Goal: Task Accomplishment & Management: Use online tool/utility

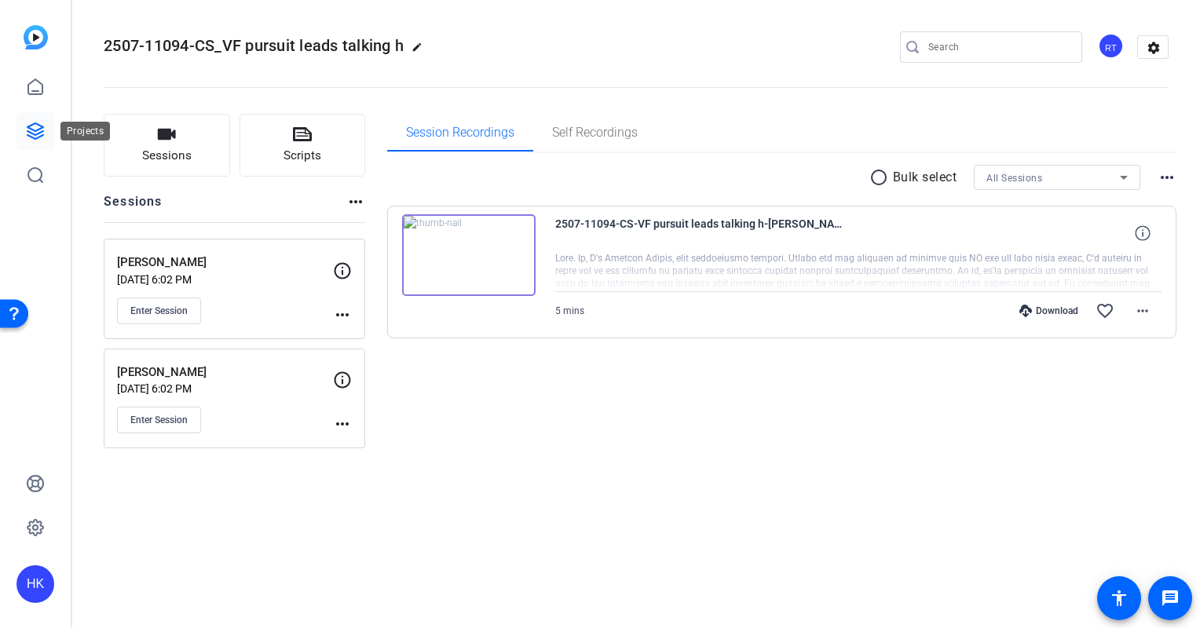
click at [30, 135] on icon at bounding box center [35, 131] width 16 height 16
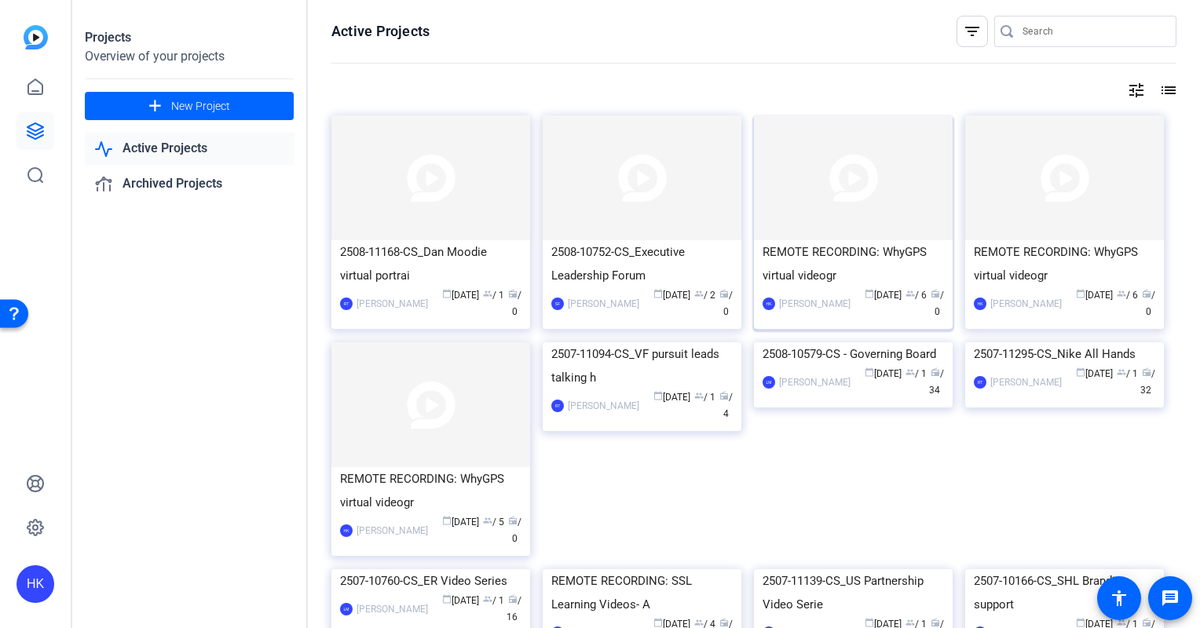
click at [828, 242] on div "REMOTE RECORDING: WhyGPS virtual videogr" at bounding box center [852, 263] width 181 height 47
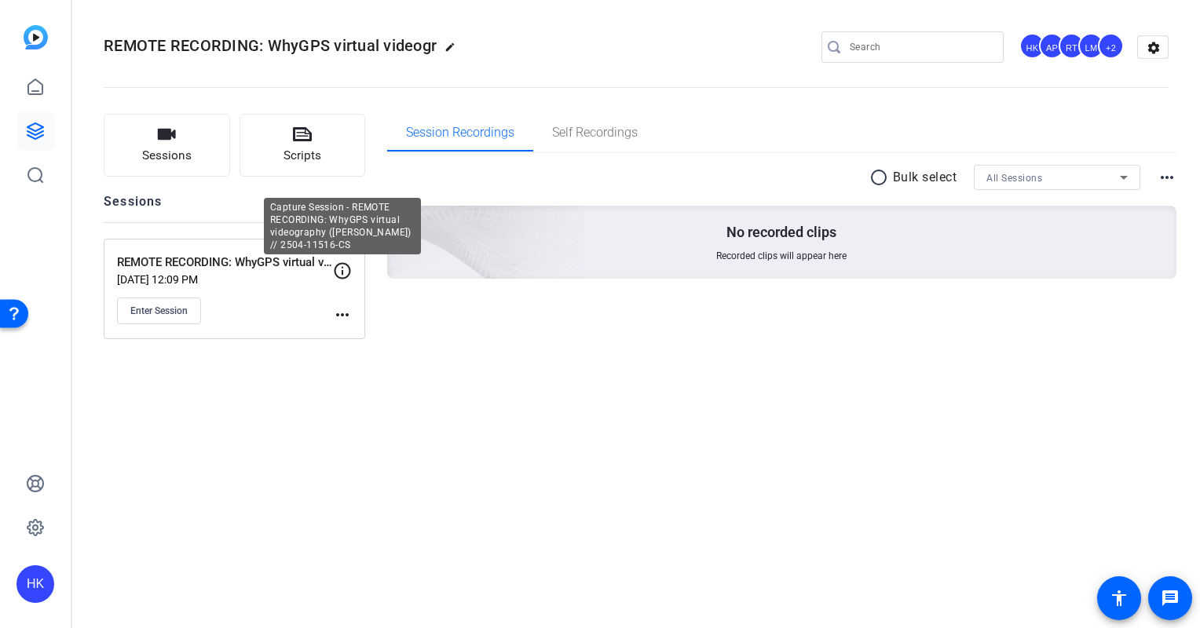
click at [340, 270] on icon at bounding box center [342, 270] width 19 height 19
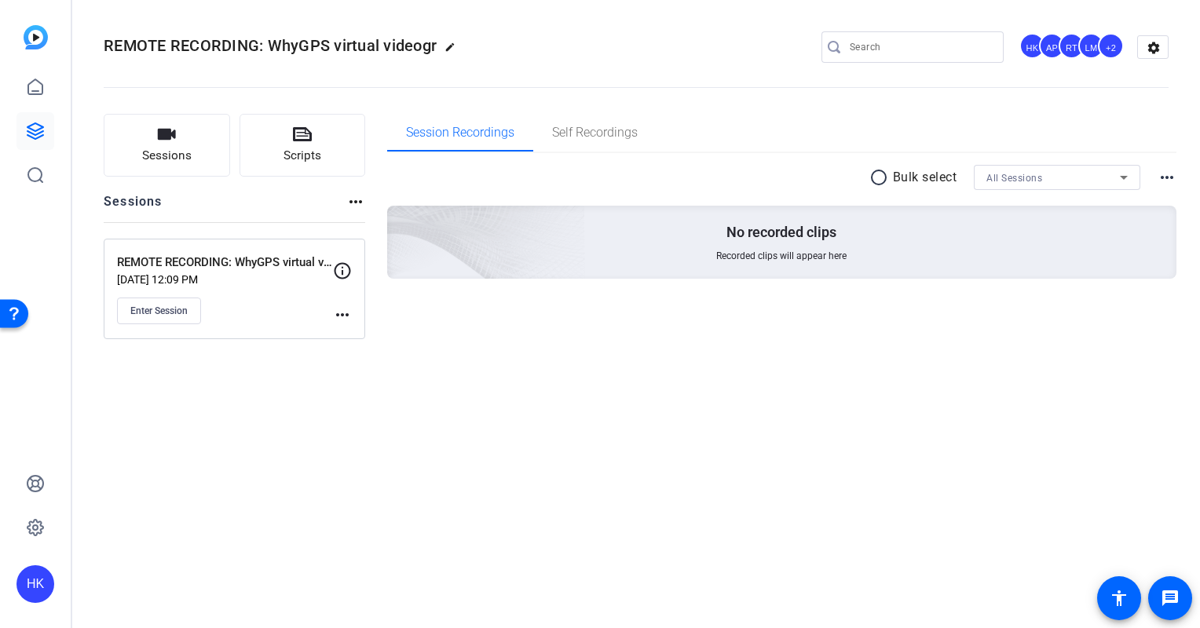
click at [406, 320] on div "radio_button_unchecked Bulk select All Sessions more_horiz No recorded clips Re…" at bounding box center [782, 241] width 790 height 176
click at [31, 126] on icon at bounding box center [35, 131] width 19 height 19
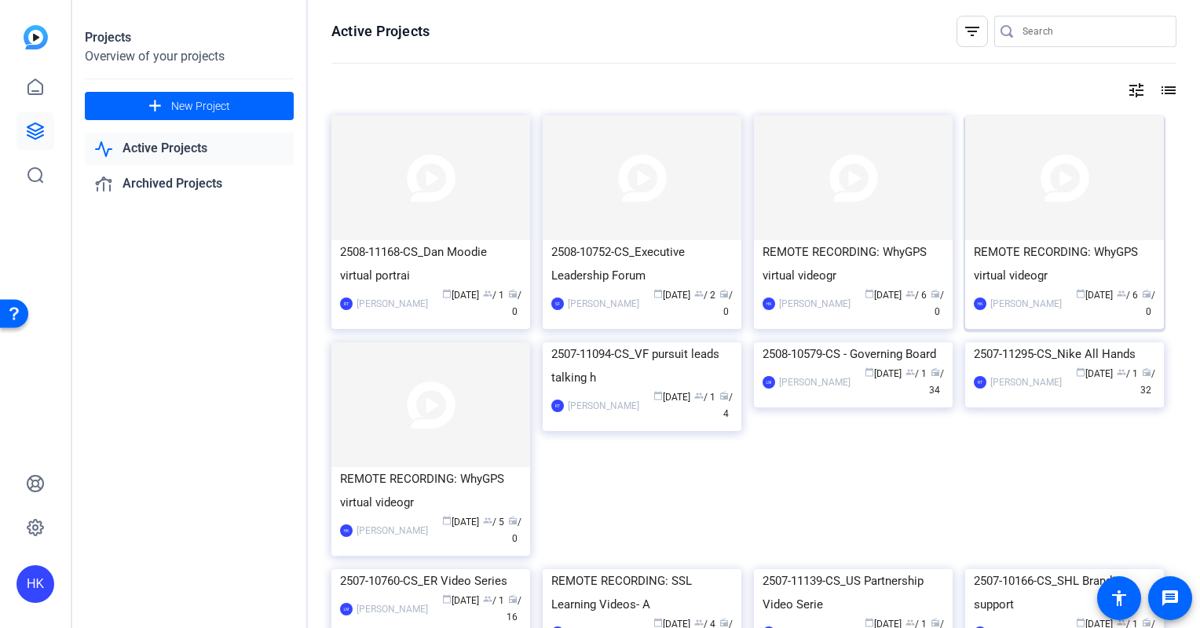
click at [1027, 247] on div "REMOTE RECORDING: WhyGPS virtual videogr" at bounding box center [1064, 263] width 181 height 47
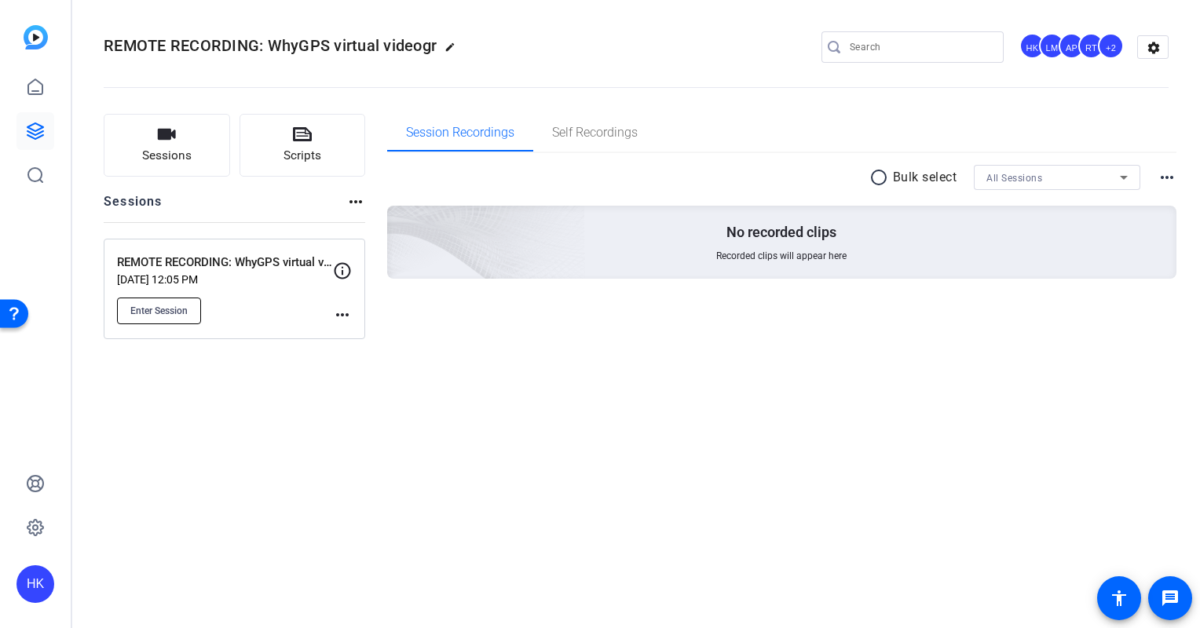
click at [169, 305] on span "Enter Session" at bounding box center [158, 311] width 57 height 13
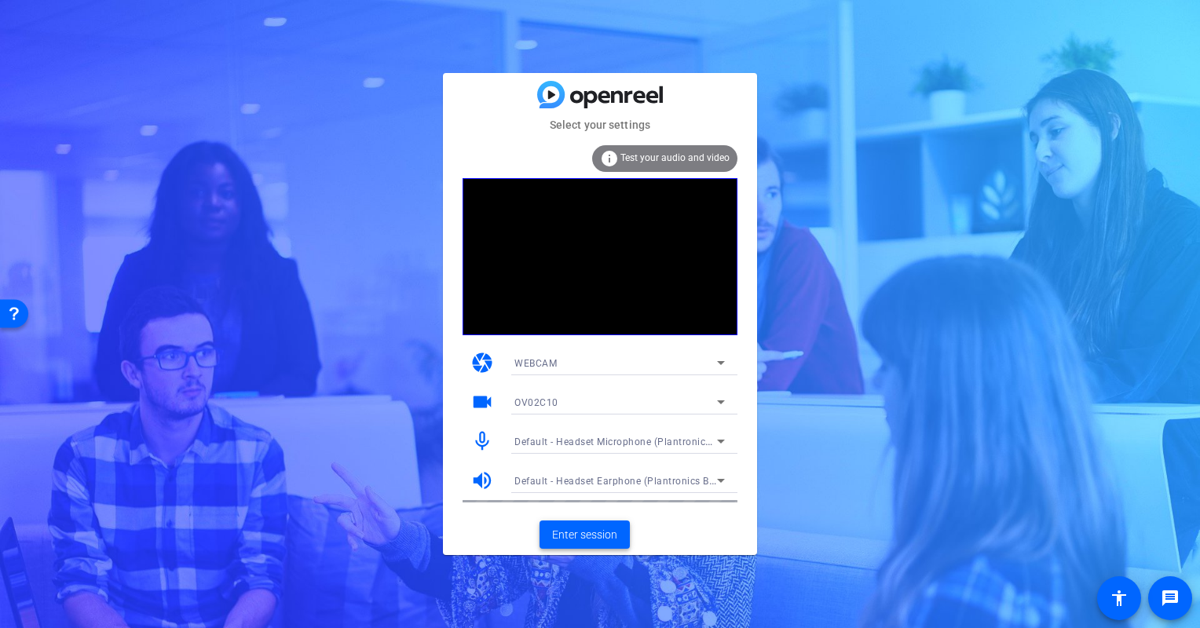
click at [582, 531] on span "Enter session" at bounding box center [584, 535] width 65 height 16
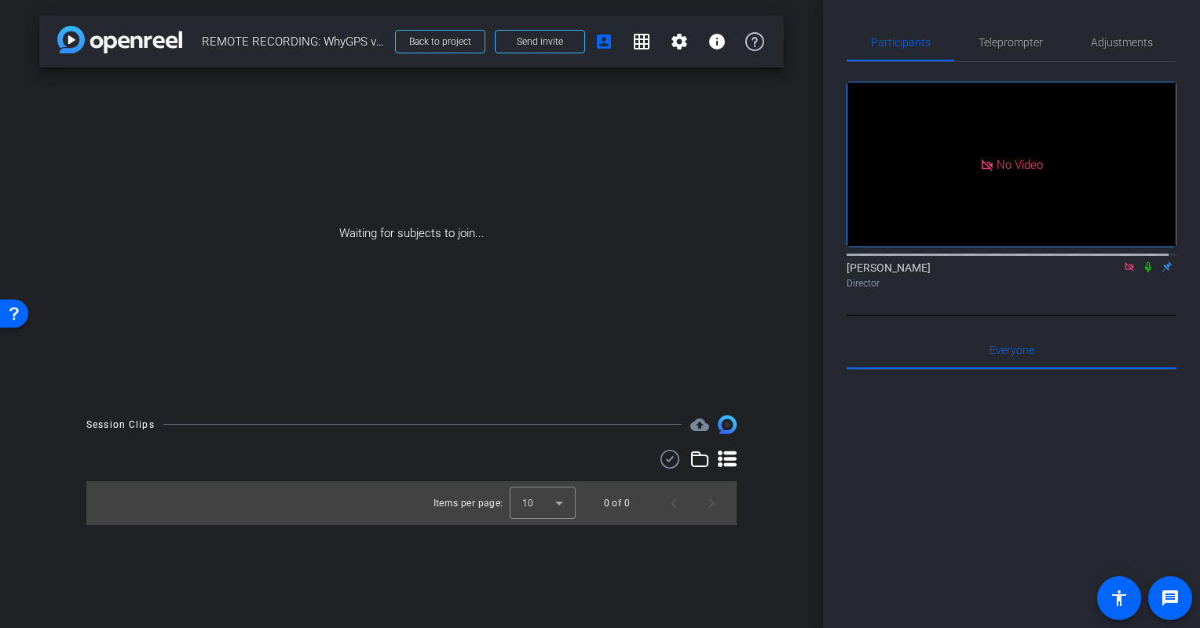
click at [1142, 272] on icon at bounding box center [1148, 266] width 13 height 11
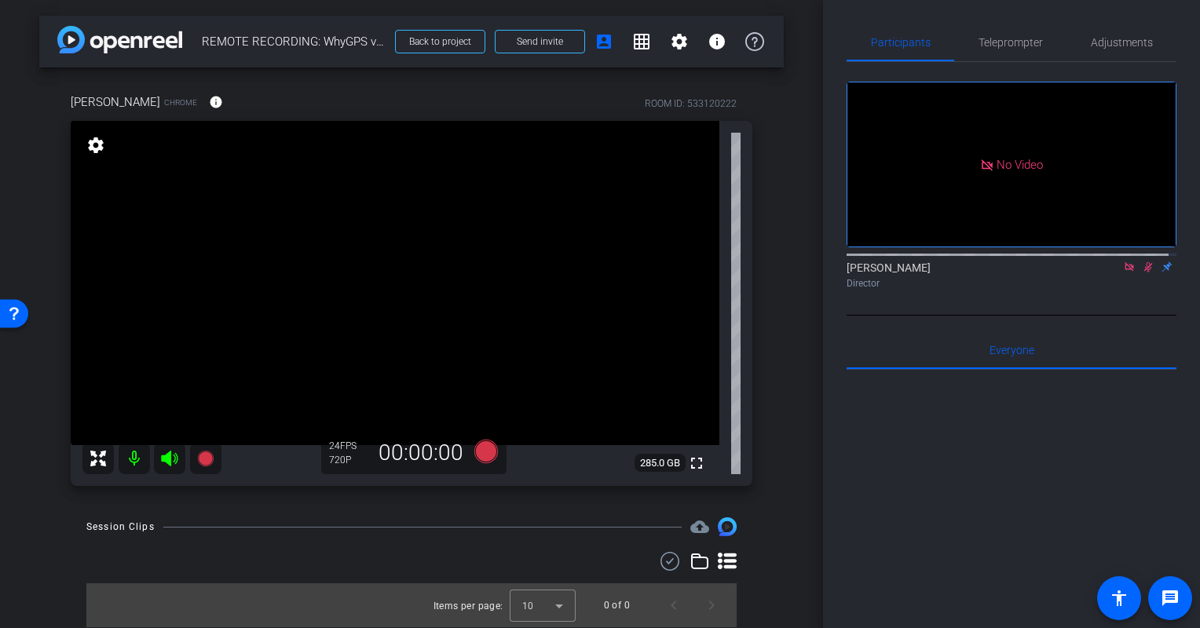
click at [1142, 272] on icon at bounding box center [1148, 266] width 13 height 11
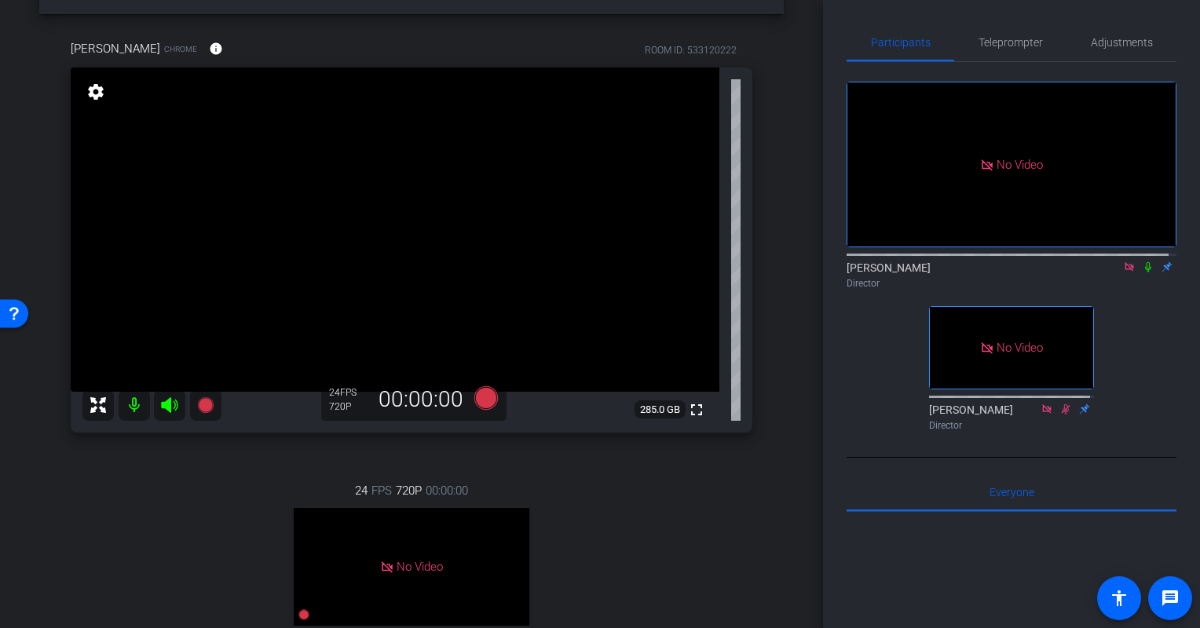
scroll to position [44, 0]
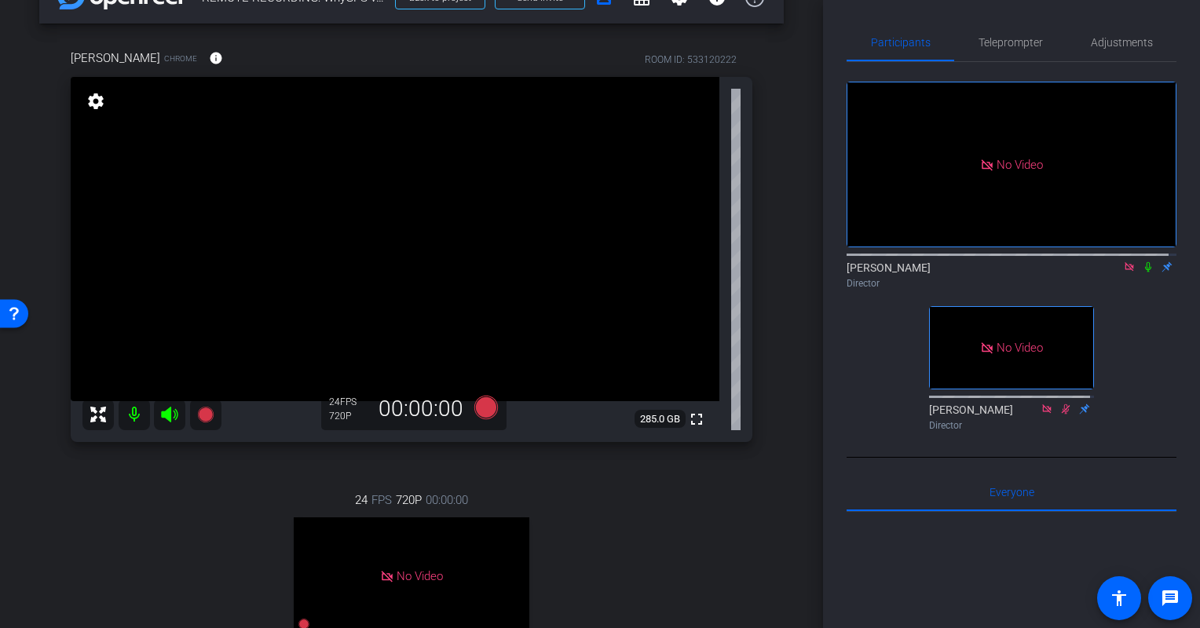
click at [94, 100] on mat-icon "settings" at bounding box center [96, 101] width 22 height 19
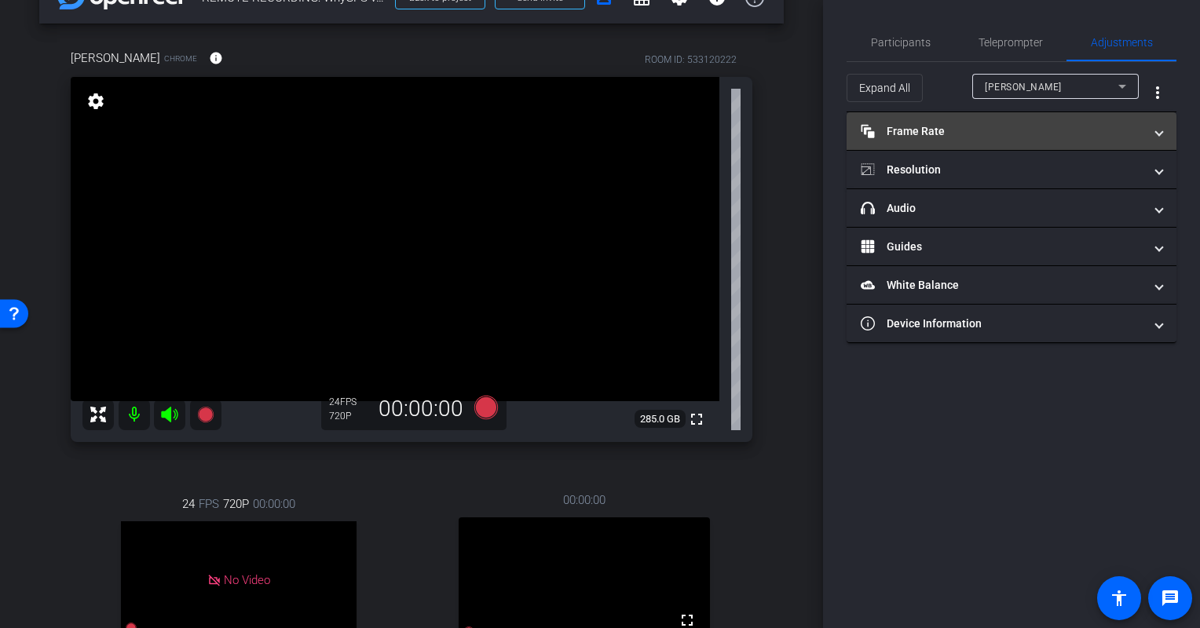
click at [1033, 132] on mat-panel-title "Frame Rate Frame Rate" at bounding box center [1001, 131] width 283 height 16
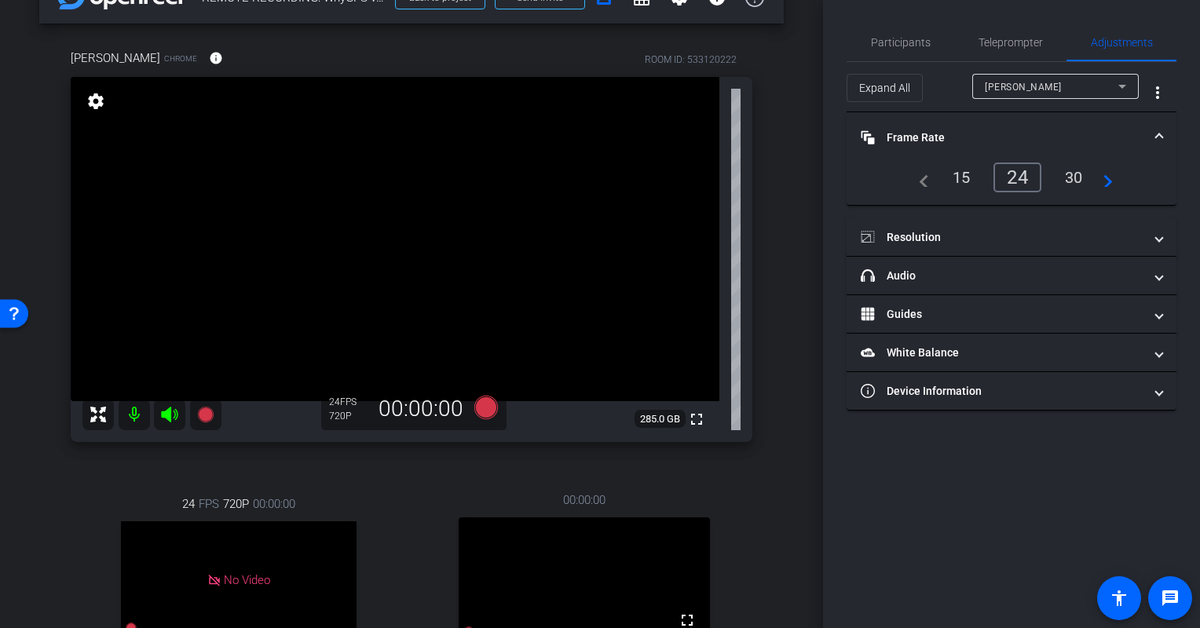
click at [1074, 178] on div "30" at bounding box center [1074, 177] width 42 height 27
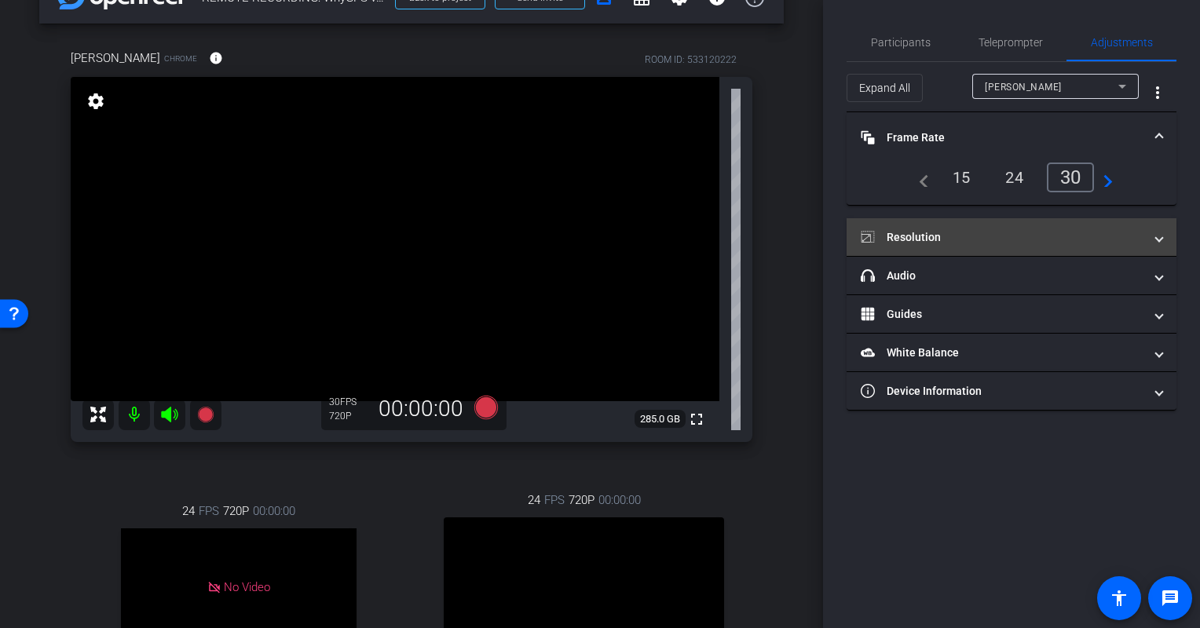
click at [975, 221] on mat-expansion-panel-header "Resolution" at bounding box center [1011, 237] width 330 height 38
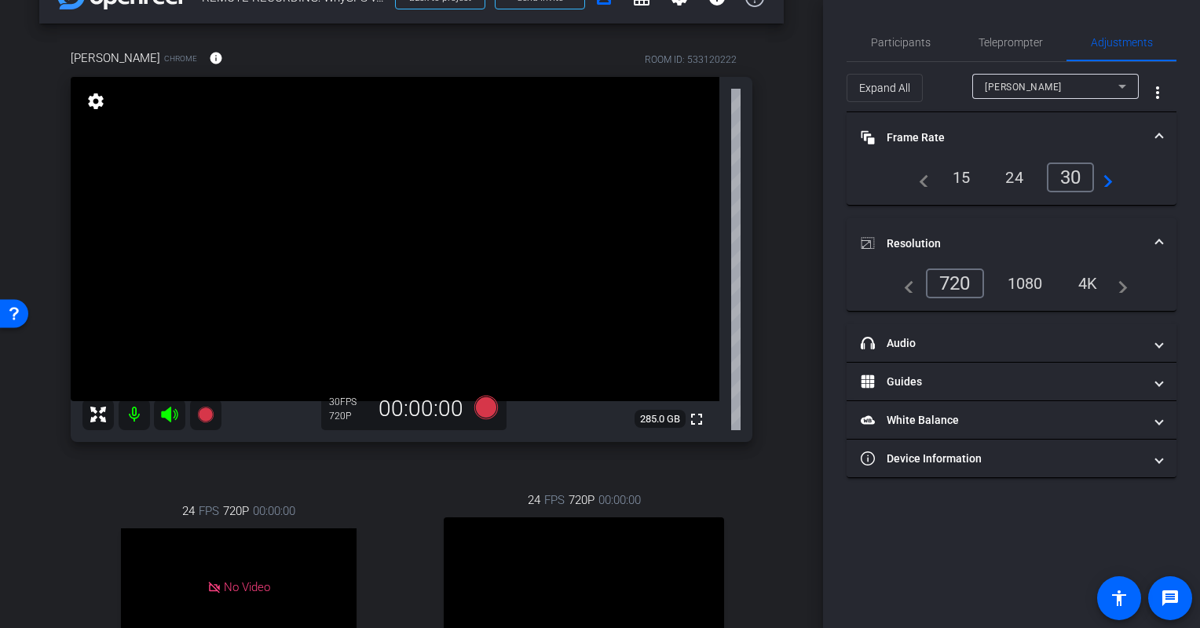
click at [1027, 295] on div "navigate_before 720 1080 4K navigate_next" at bounding box center [1011, 284] width 232 height 30
click at [1012, 287] on div "1080" at bounding box center [1025, 283] width 59 height 27
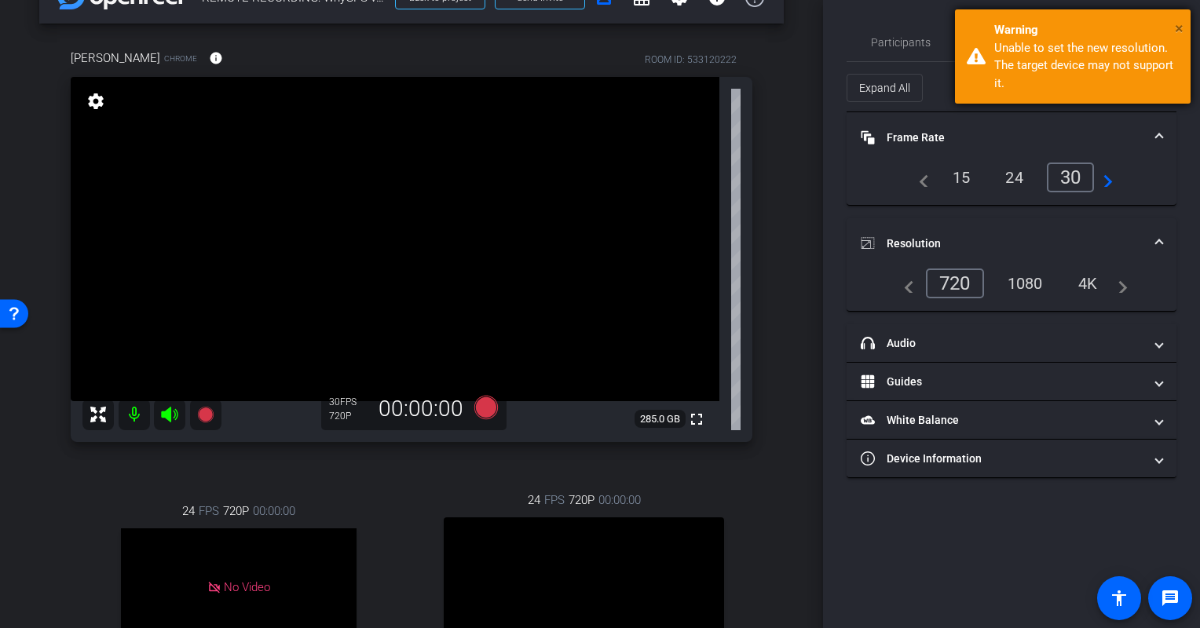
click at [1177, 27] on span "×" at bounding box center [1179, 28] width 9 height 19
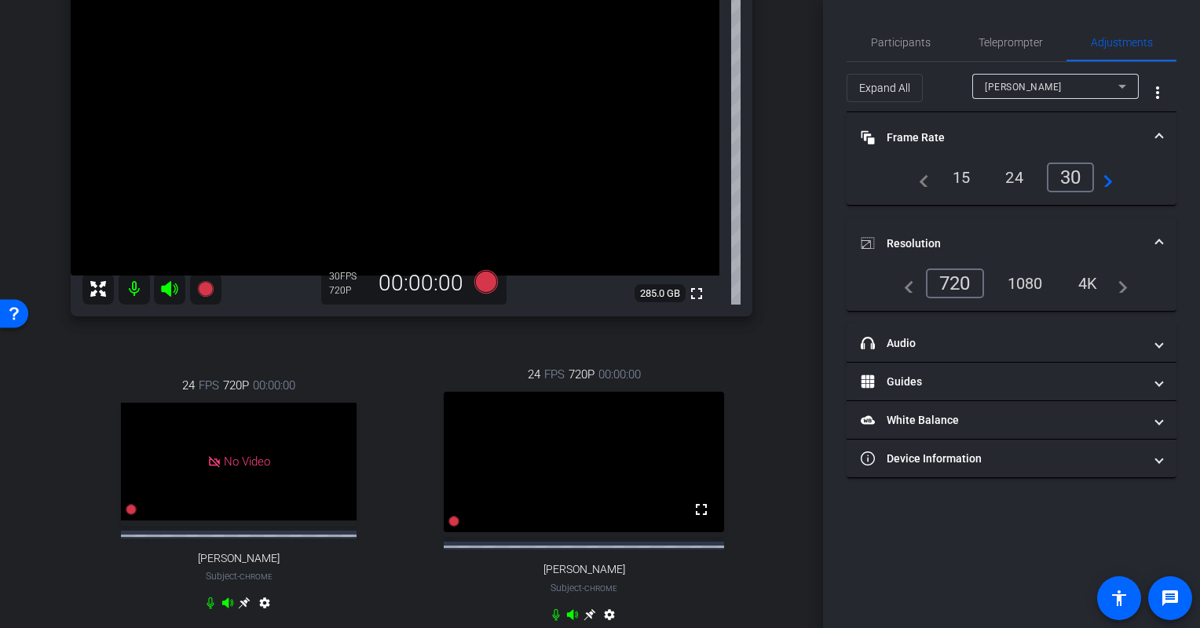
scroll to position [170, 0]
click at [892, 35] on span "Participants" at bounding box center [901, 43] width 60 height 38
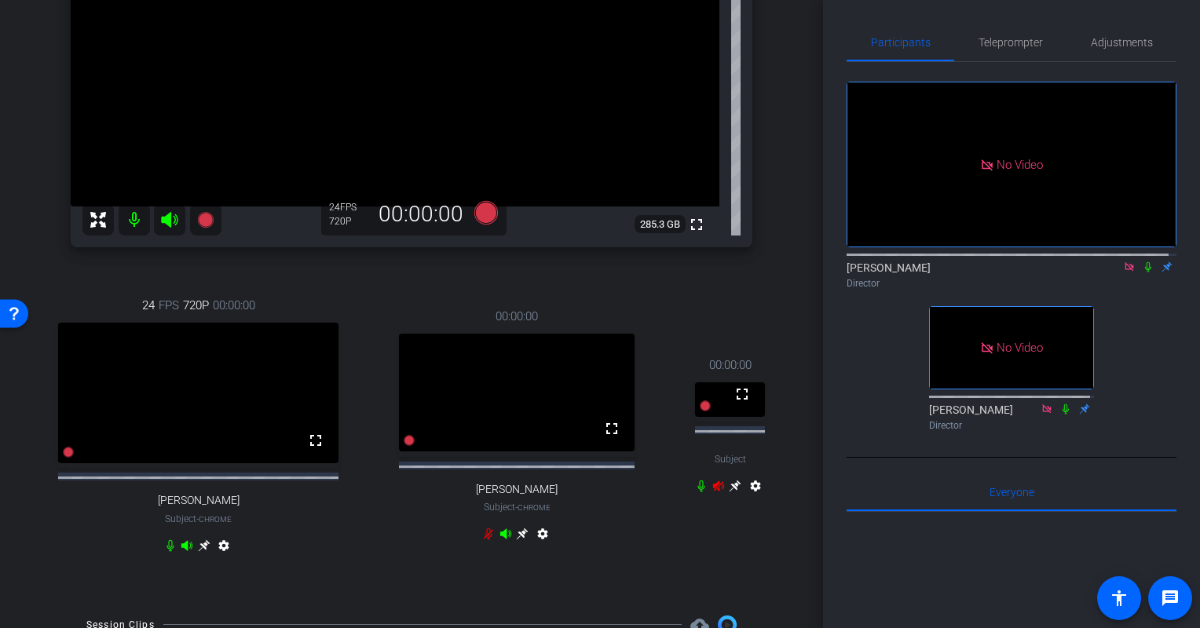
scroll to position [198, 0]
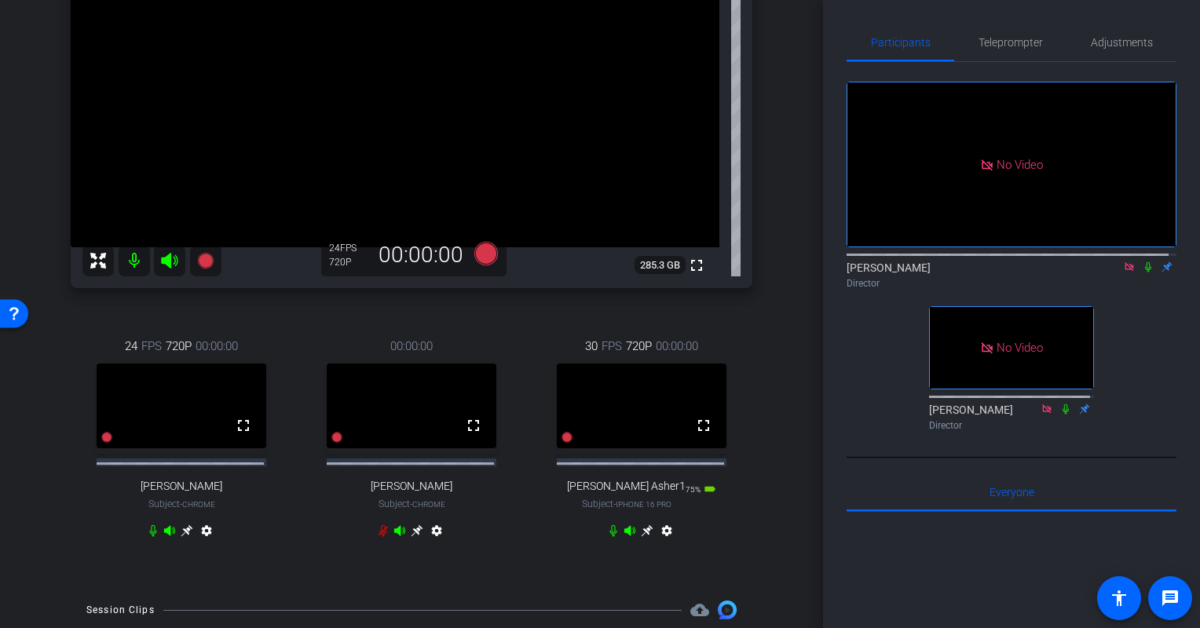
click at [192, 537] on icon at bounding box center [187, 531] width 12 height 12
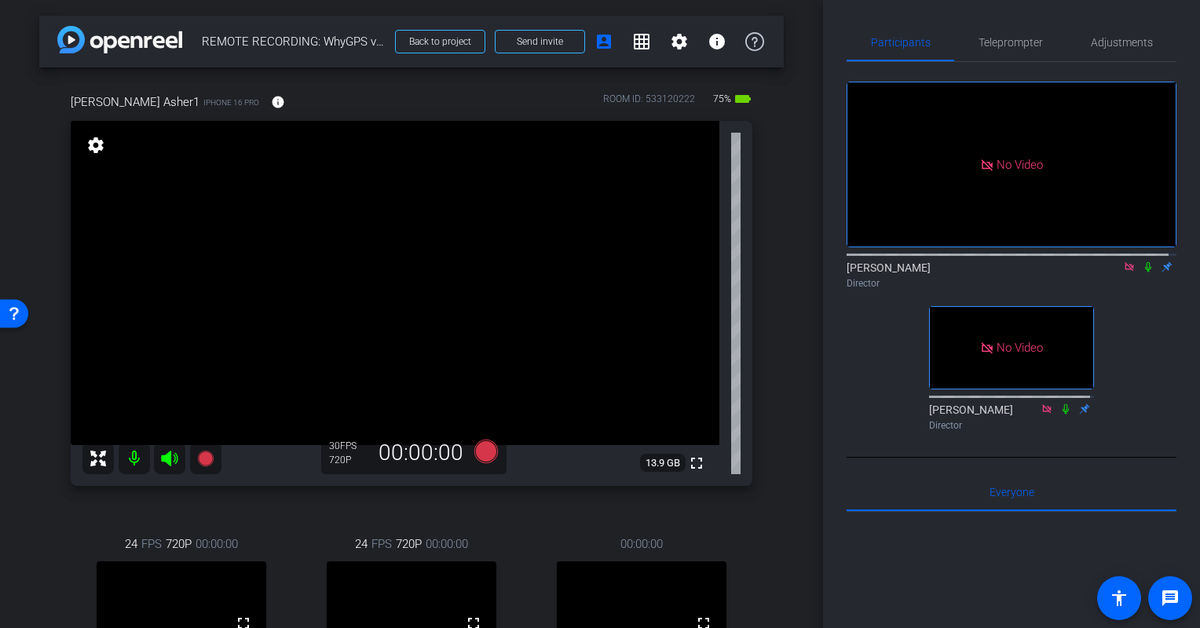
click at [90, 144] on mat-icon "settings" at bounding box center [96, 145] width 22 height 19
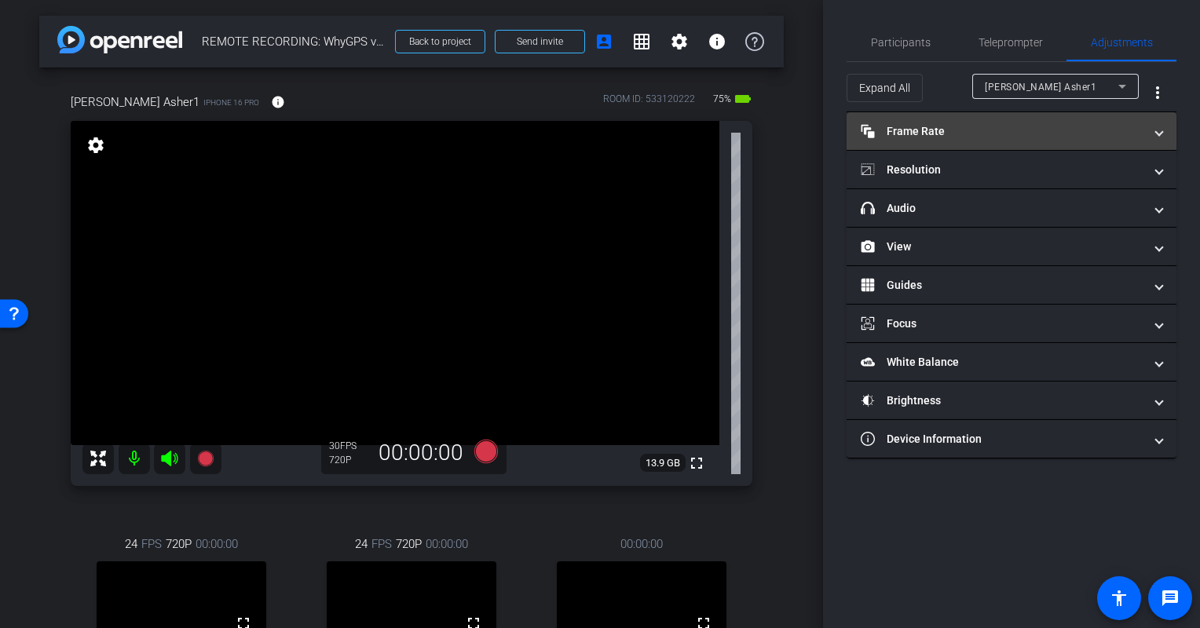
click at [1012, 136] on mat-panel-title "Frame Rate Frame Rate" at bounding box center [1001, 131] width 283 height 16
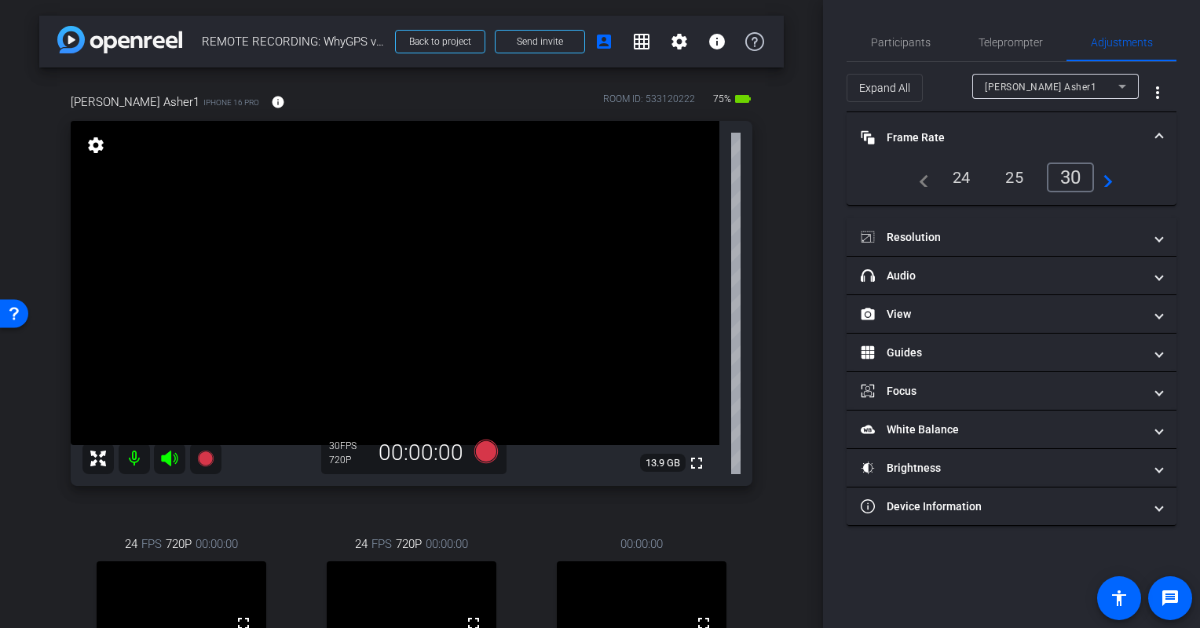
click at [1076, 175] on div "30" at bounding box center [1071, 178] width 48 height 30
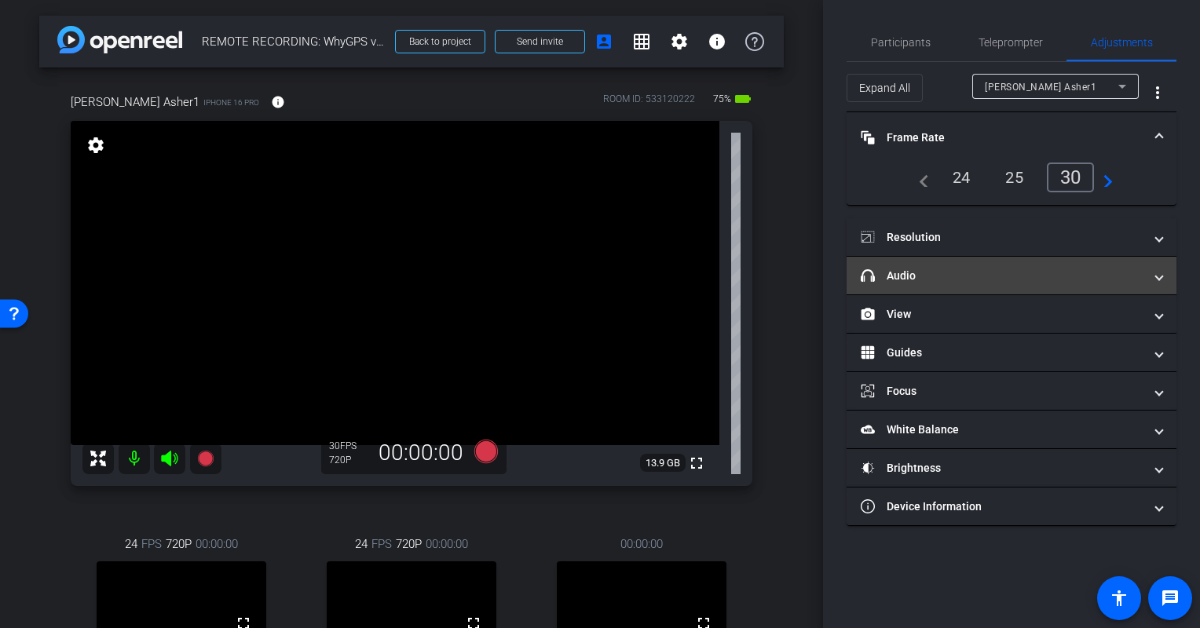
click at [925, 258] on mat-expansion-panel-header "headphone icon Audio" at bounding box center [1011, 276] width 330 height 38
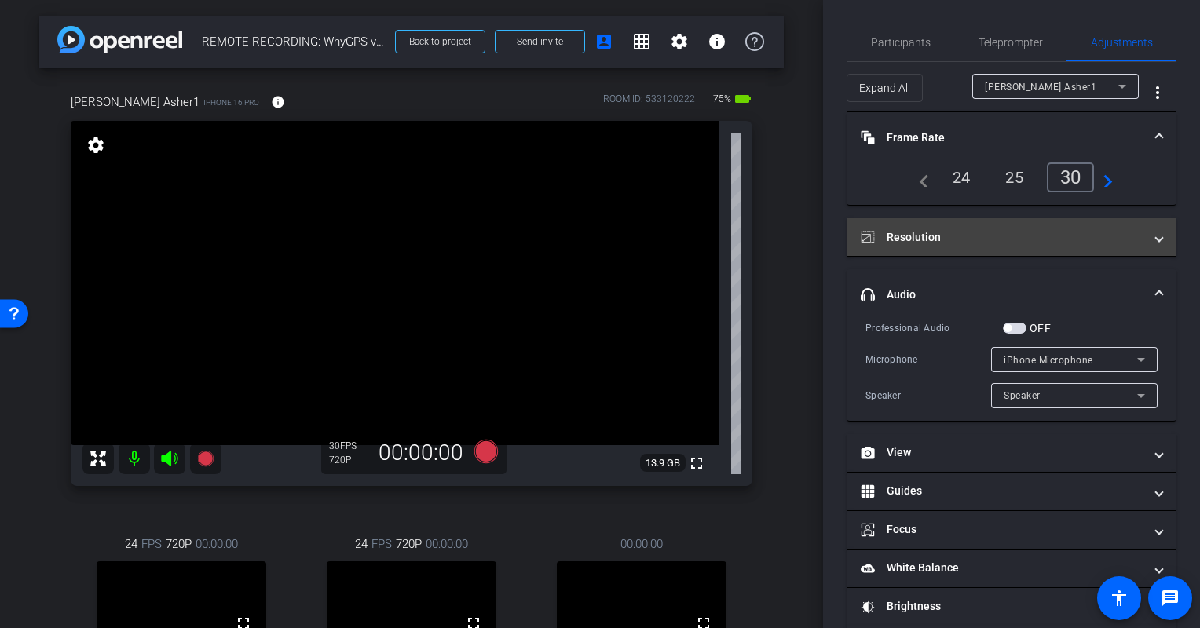
click at [915, 235] on mat-panel-title "Resolution" at bounding box center [1001, 237] width 283 height 16
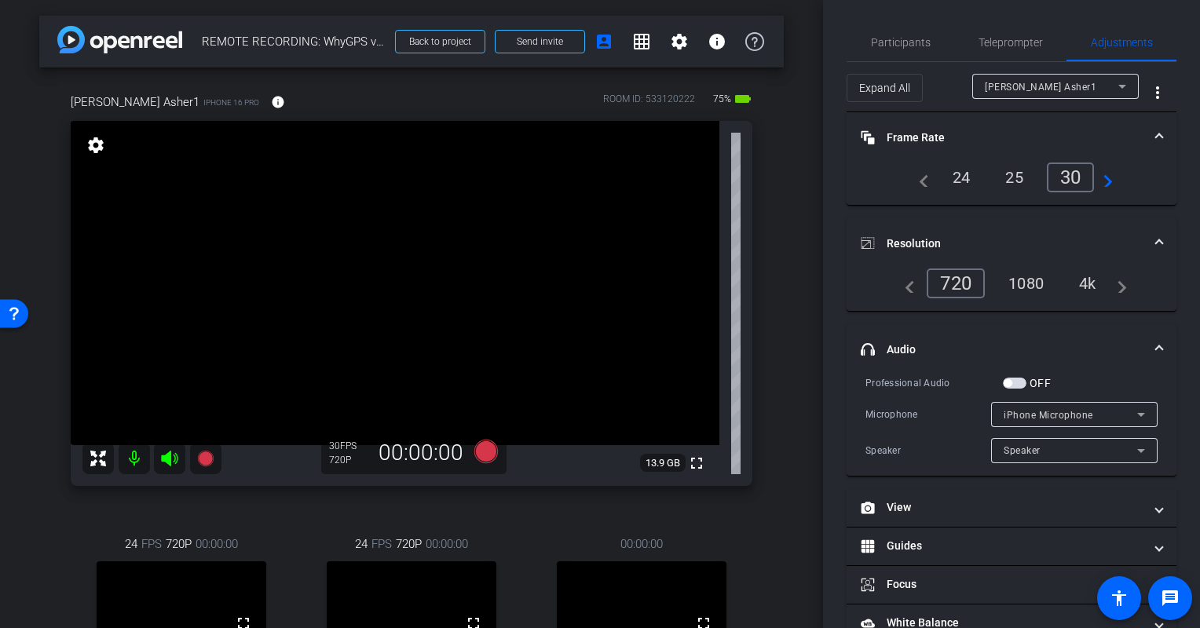
click at [1092, 282] on div "4k" at bounding box center [1087, 283] width 41 height 27
click at [1092, 282] on div "4k" at bounding box center [1083, 284] width 47 height 30
click at [1156, 345] on mat-expansion-panel-header "headphone icon Audio" at bounding box center [1011, 349] width 330 height 50
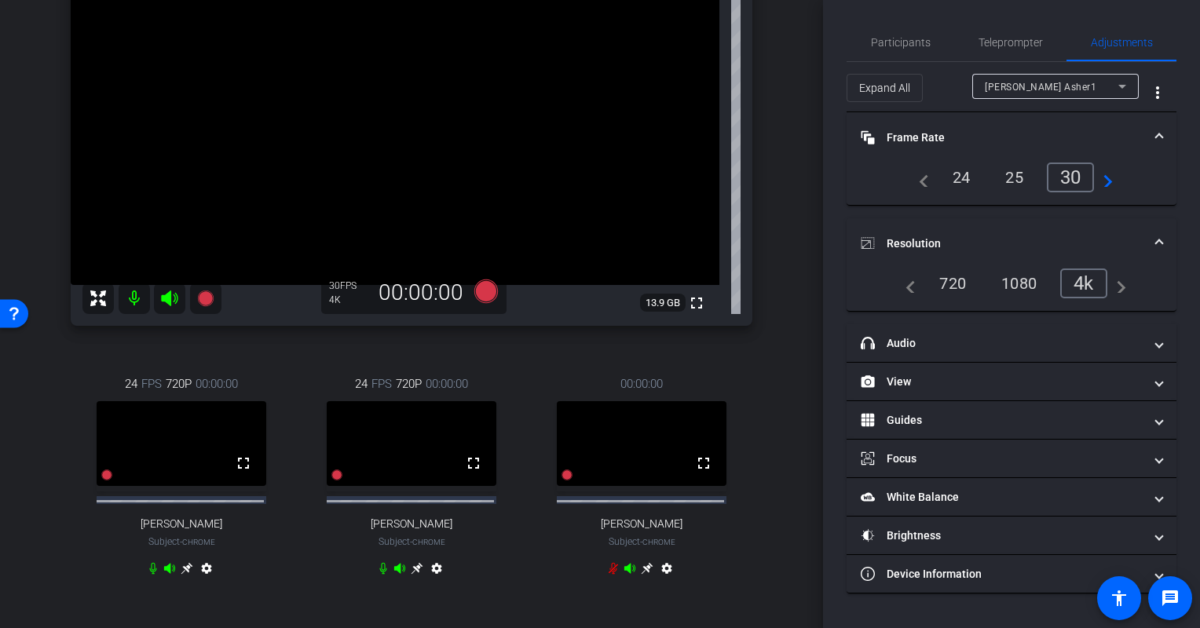
scroll to position [75, 0]
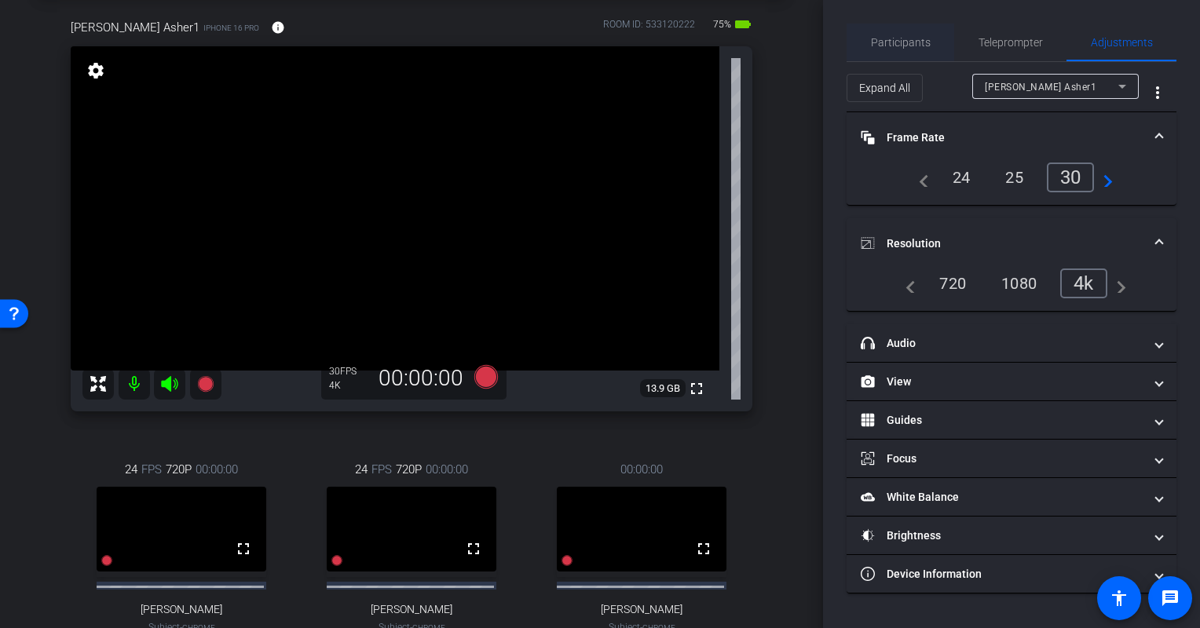
click at [915, 37] on span "Participants" at bounding box center [901, 42] width 60 height 11
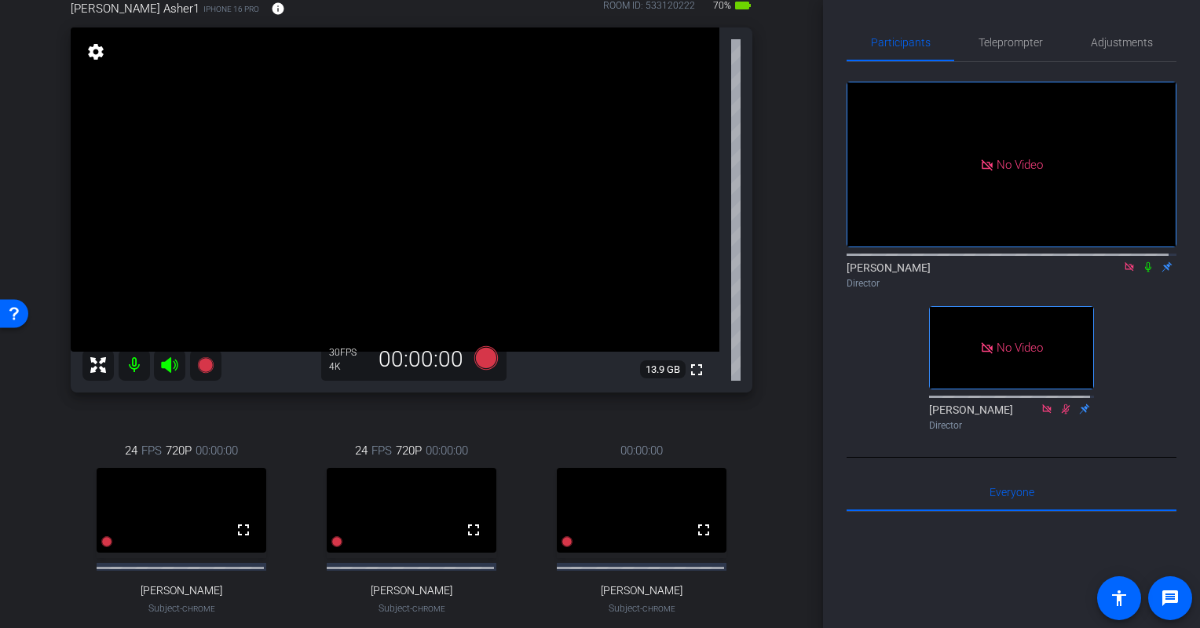
scroll to position [0, 0]
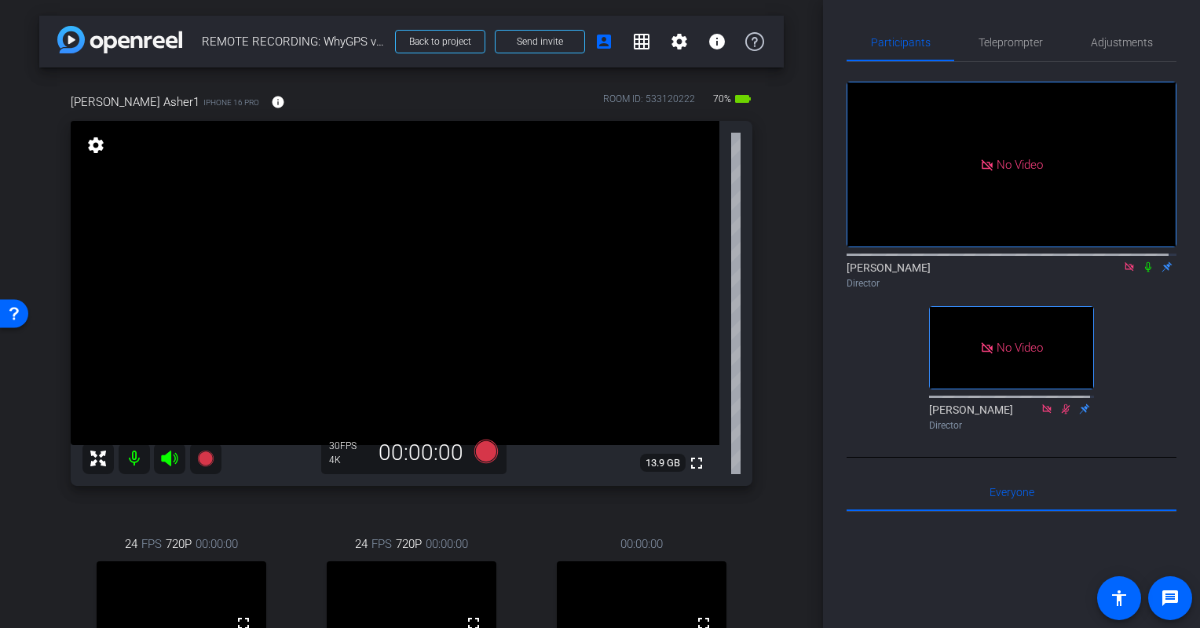
click at [1145, 262] on icon at bounding box center [1148, 267] width 6 height 10
click at [1144, 265] on icon at bounding box center [1148, 267] width 9 height 10
click at [1145, 265] on icon at bounding box center [1148, 267] width 6 height 10
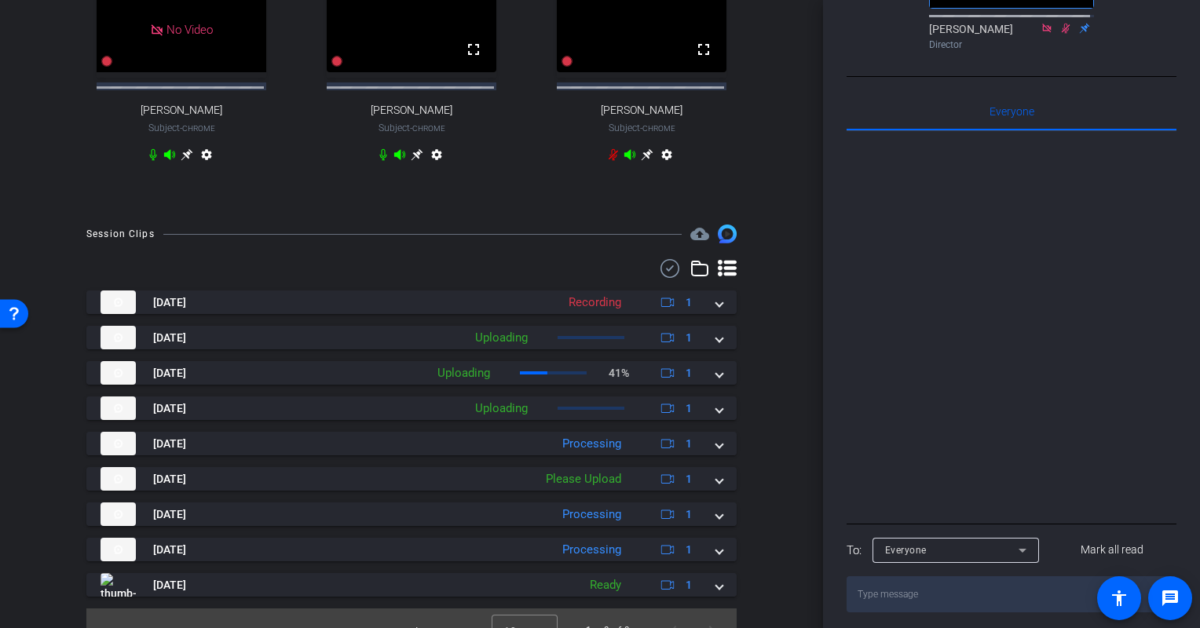
scroll to position [606, 0]
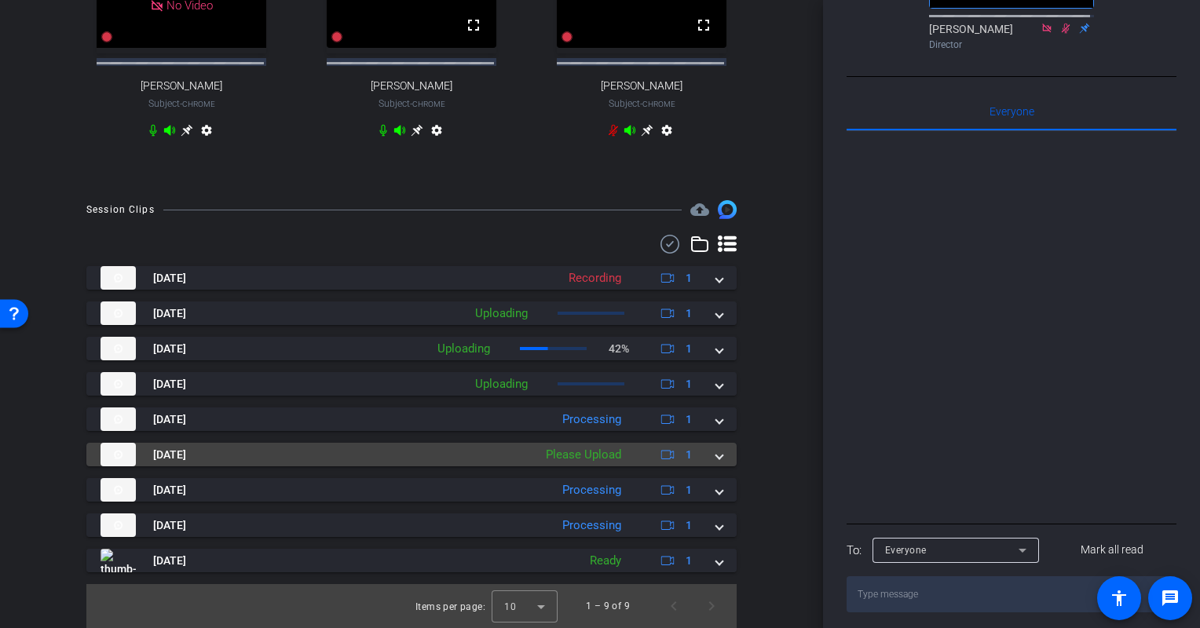
click at [716, 459] on span at bounding box center [719, 455] width 6 height 16
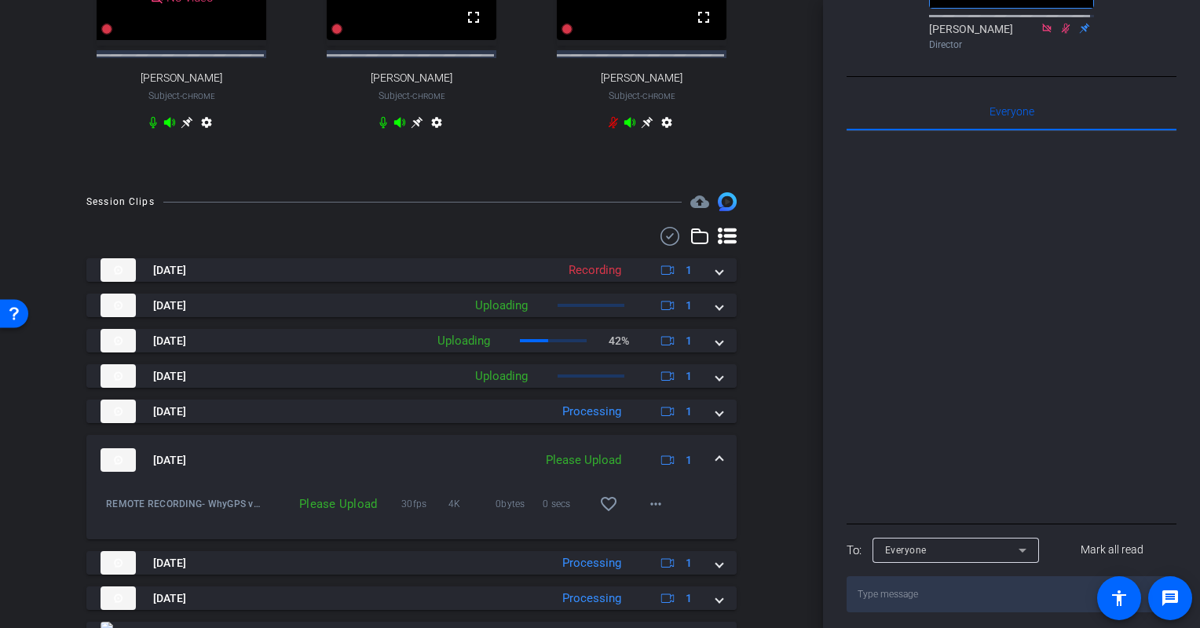
click at [716, 459] on span at bounding box center [719, 460] width 6 height 16
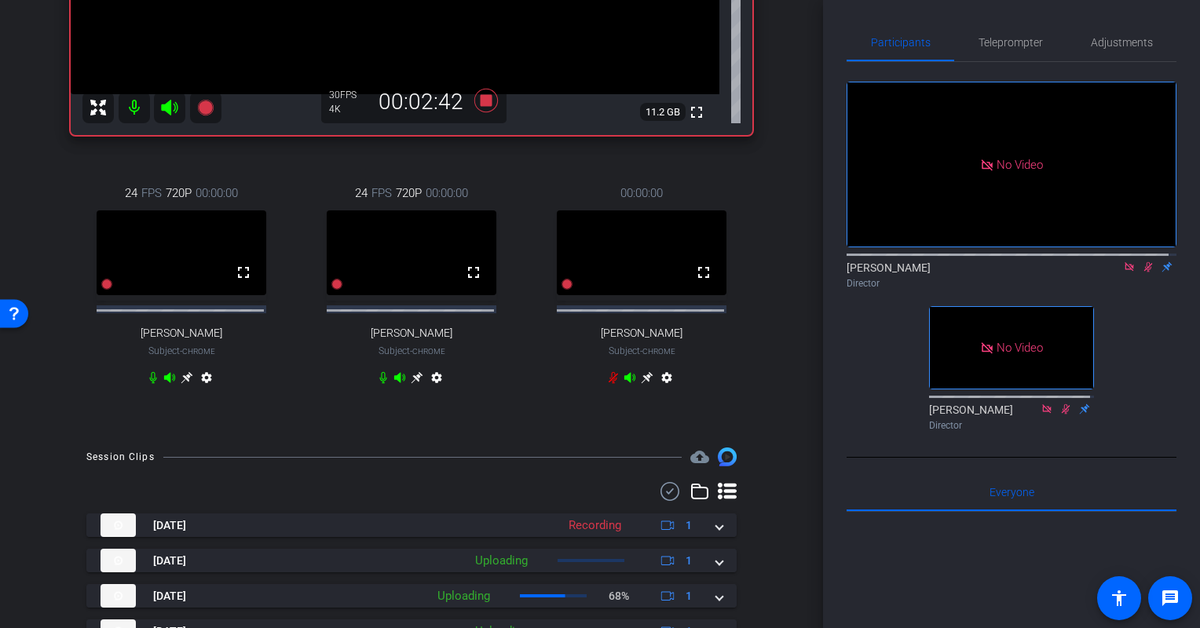
scroll to position [178, 0]
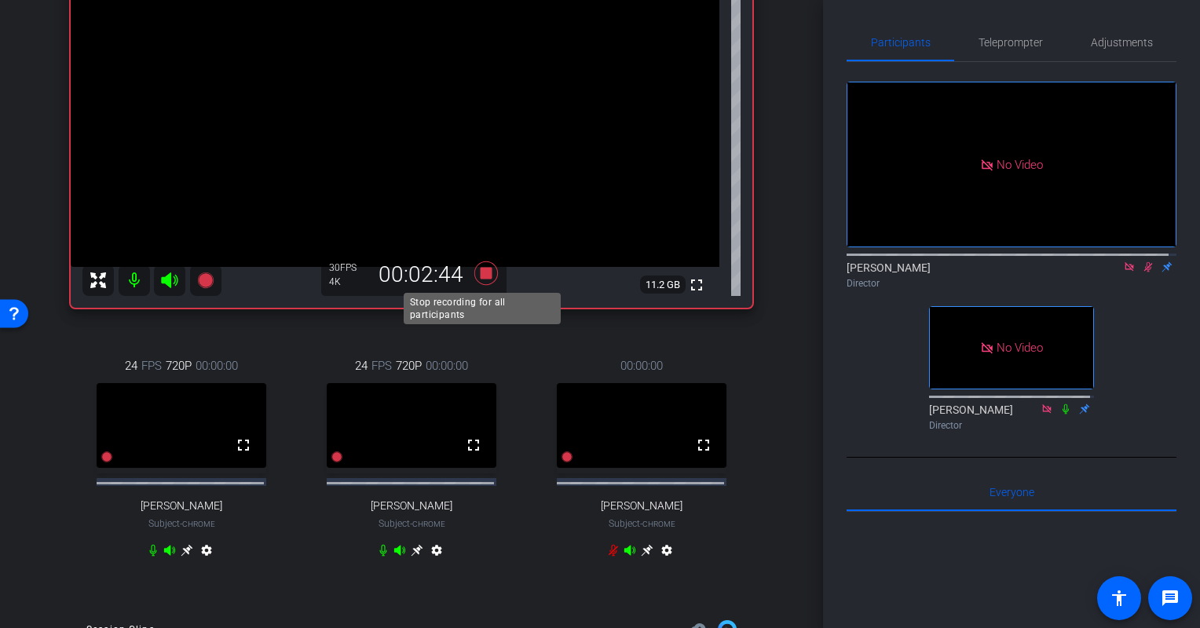
click at [477, 273] on icon at bounding box center [486, 273] width 24 height 24
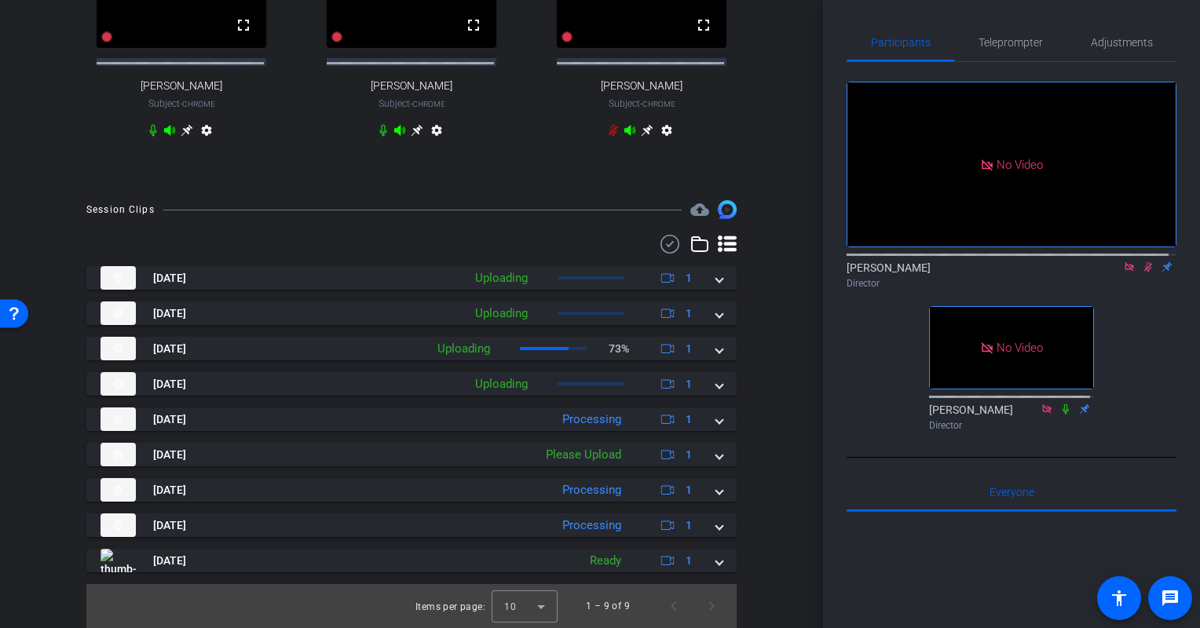
scroll to position [606, 0]
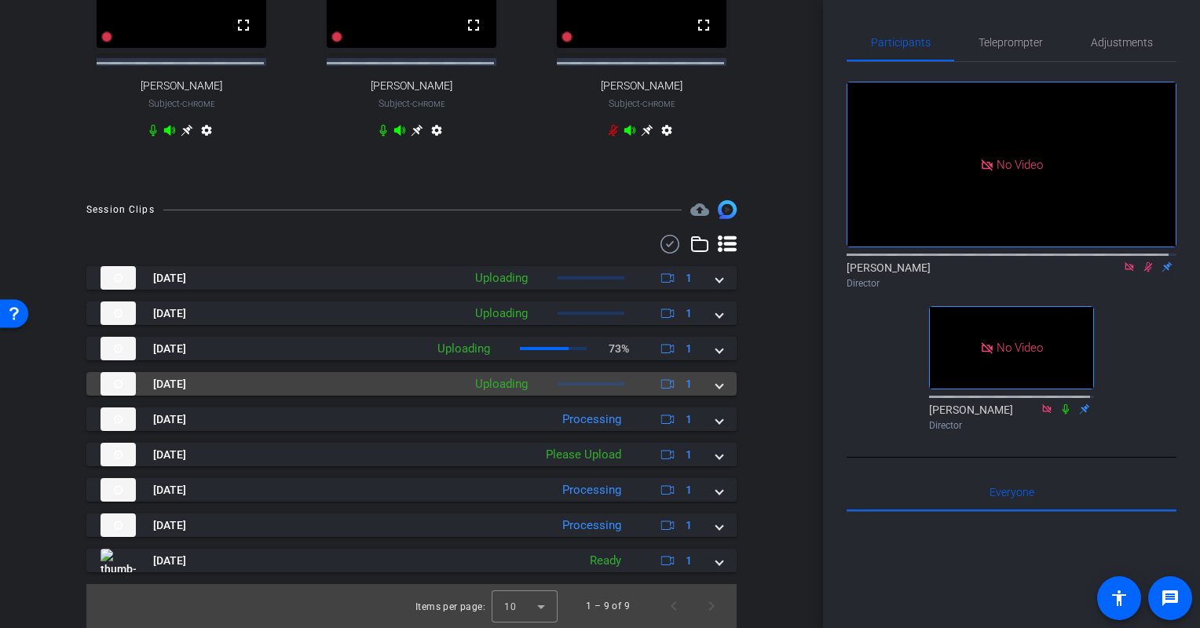
click at [716, 389] on span at bounding box center [719, 384] width 6 height 16
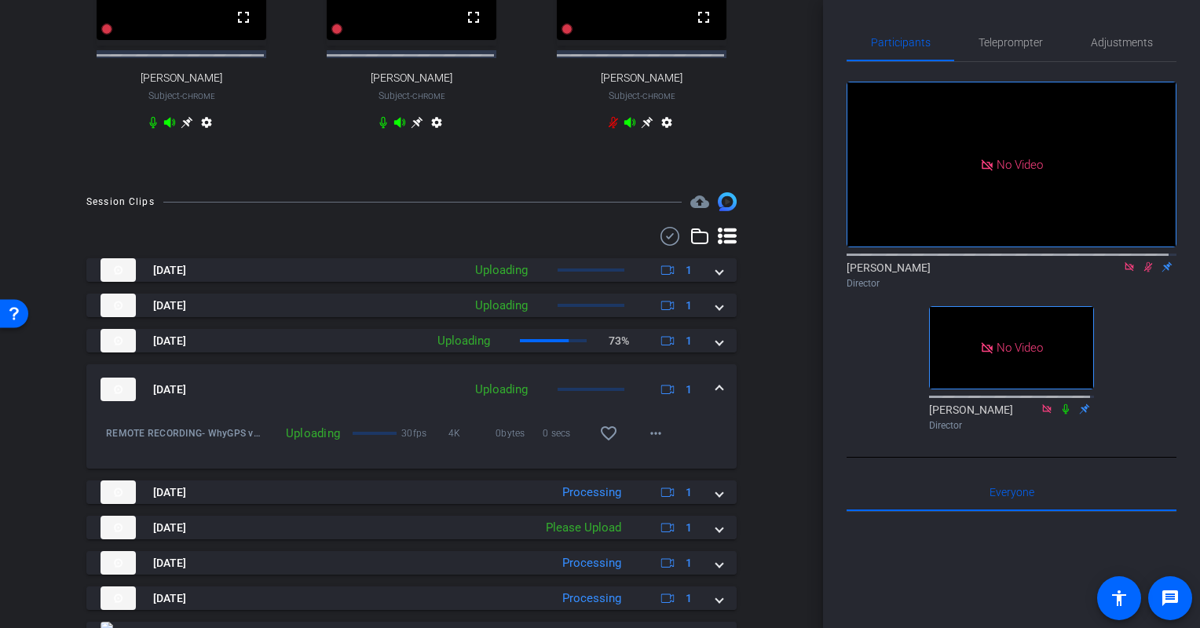
click at [716, 396] on span at bounding box center [719, 390] width 6 height 16
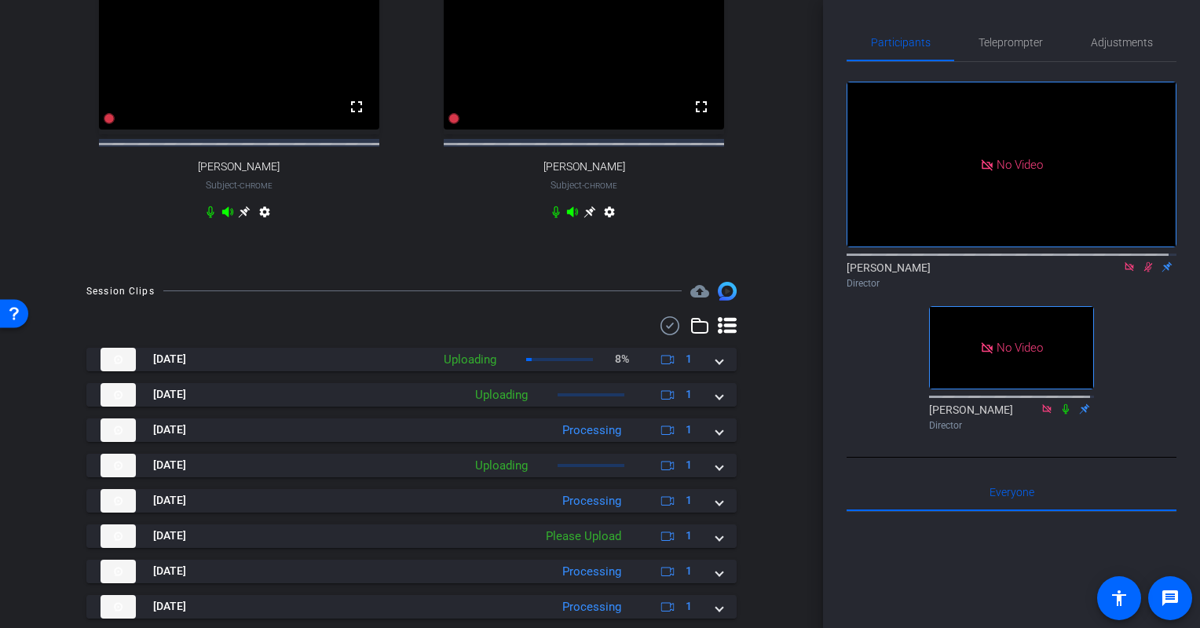
scroll to position [575, 0]
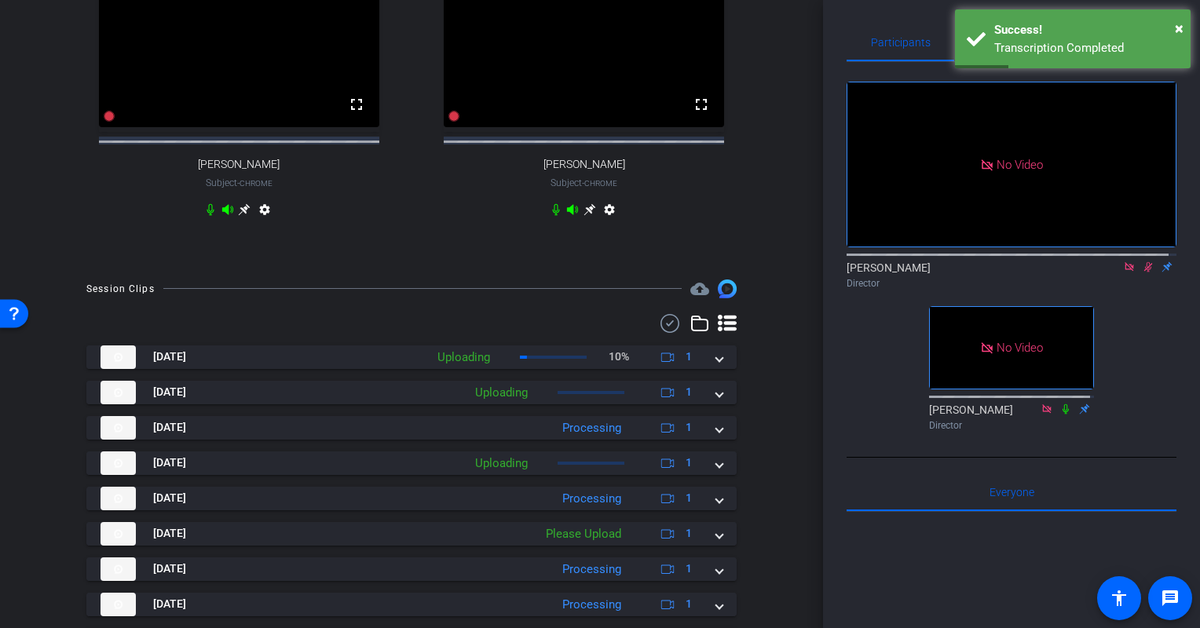
click at [1143, 264] on icon at bounding box center [1148, 266] width 13 height 11
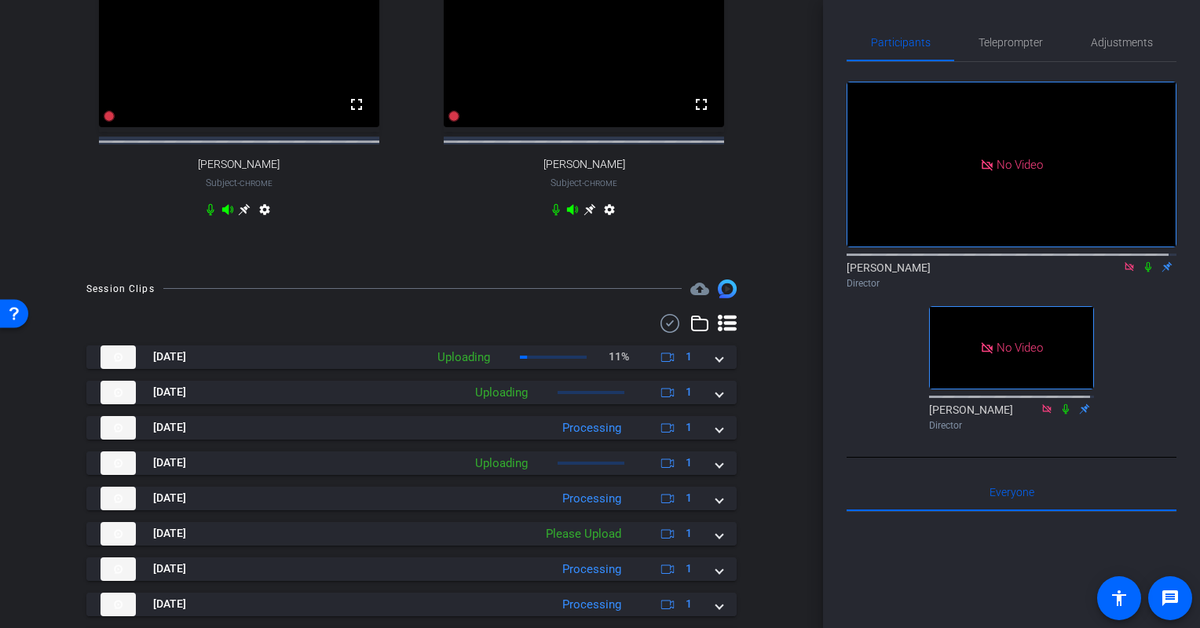
scroll to position [647, 0]
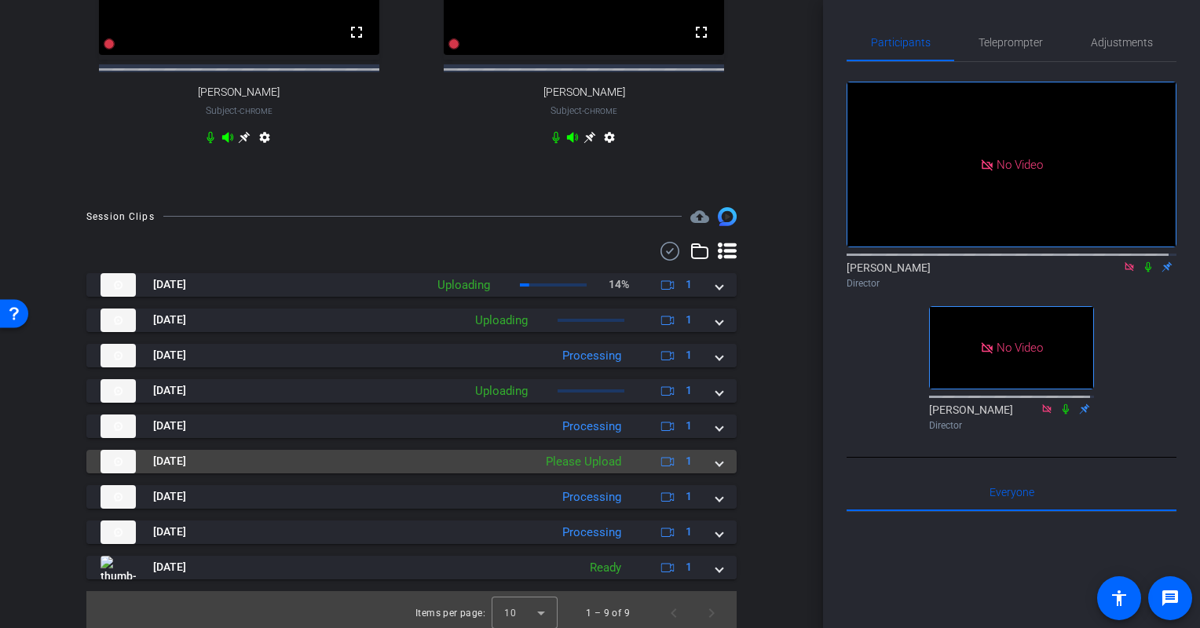
click at [716, 469] on span at bounding box center [719, 461] width 6 height 16
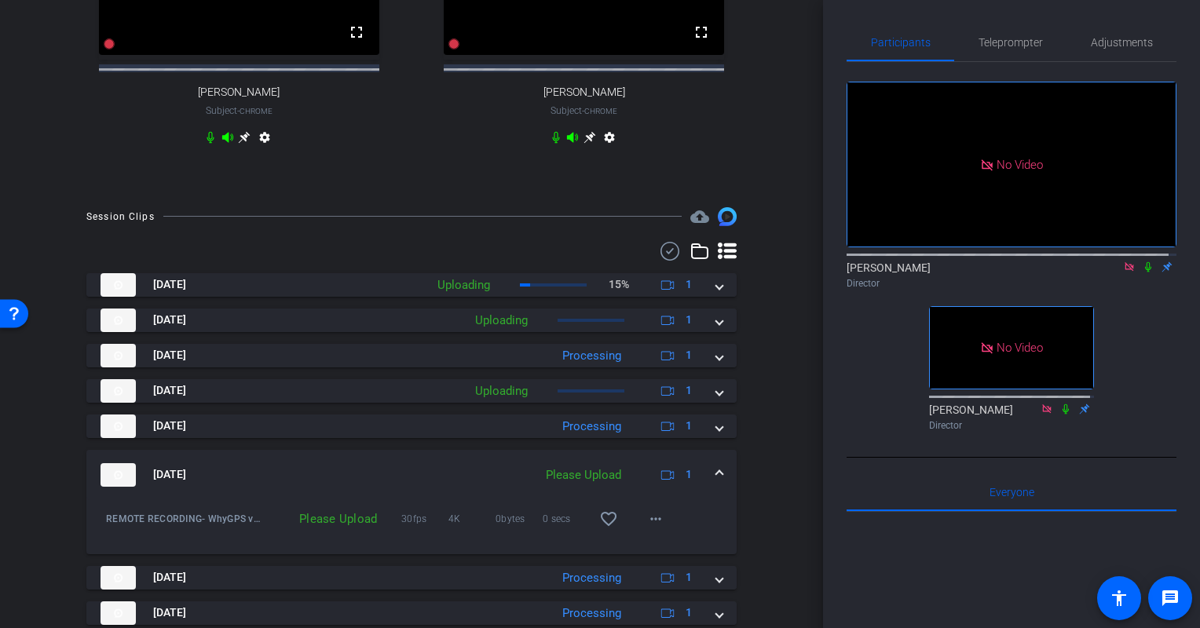
click at [708, 482] on mat-expansion-panel-header "Aug 21, 2025 Please Upload 1" at bounding box center [411, 475] width 650 height 50
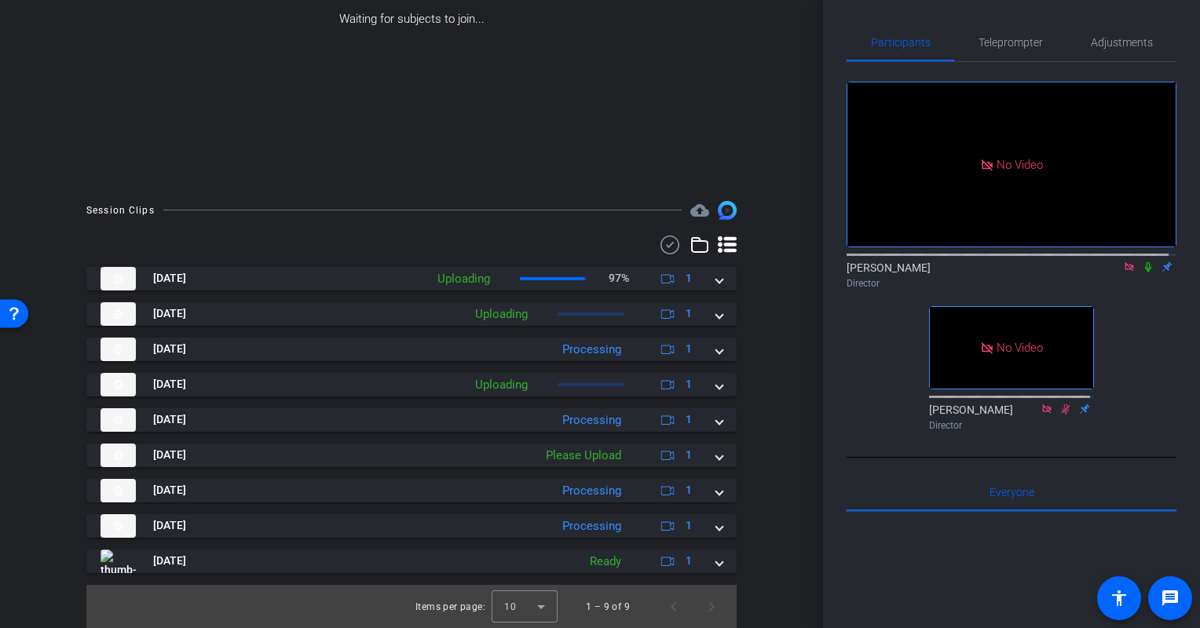
scroll to position [0, 0]
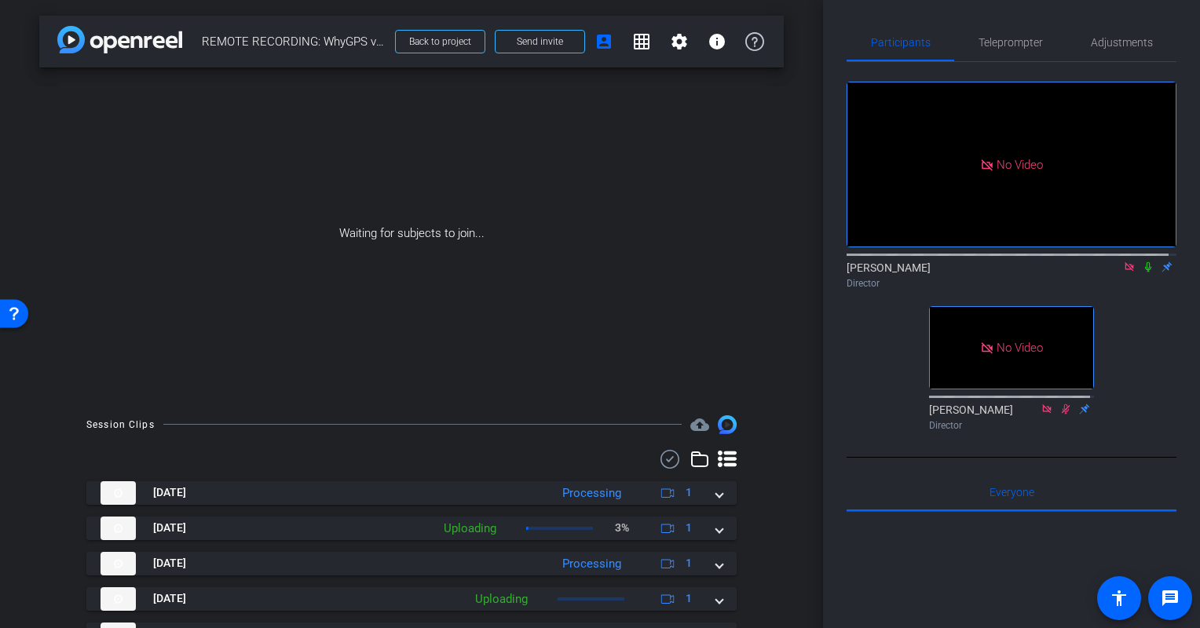
click at [1143, 264] on icon at bounding box center [1148, 266] width 13 height 11
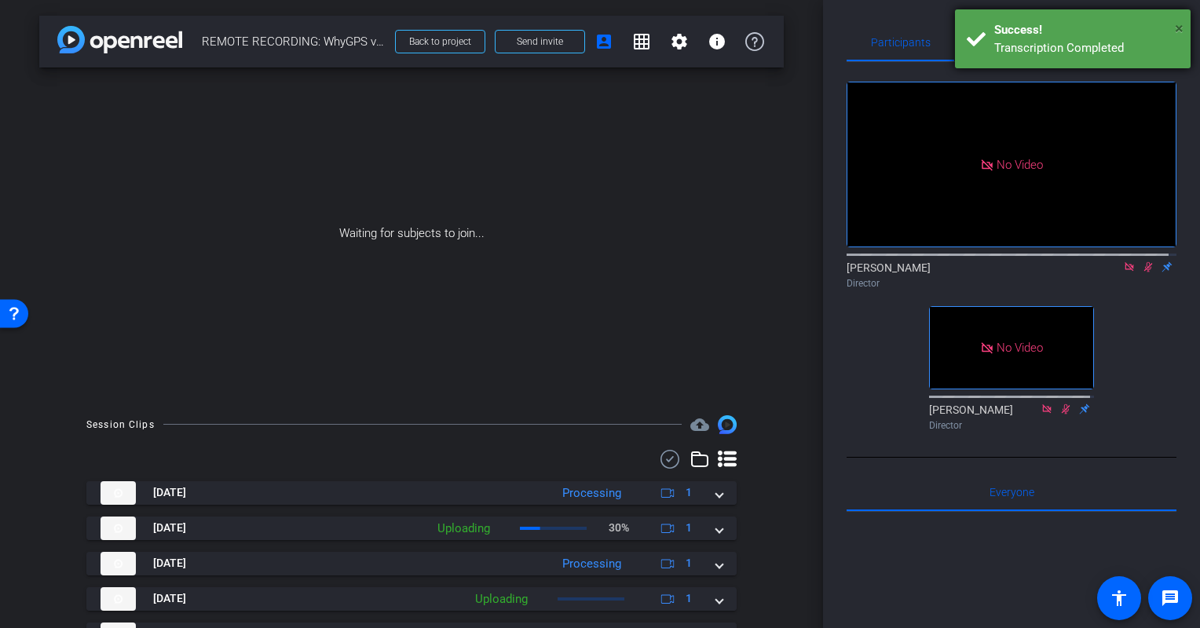
click at [1175, 27] on span "×" at bounding box center [1179, 28] width 9 height 19
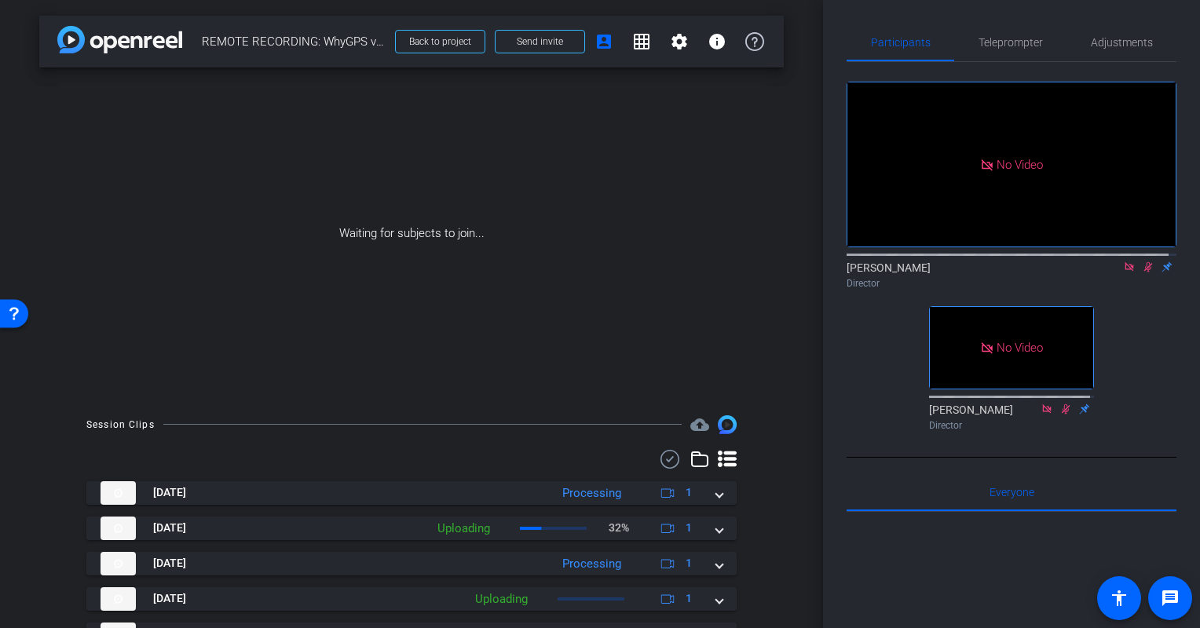
click at [1144, 263] on icon at bounding box center [1148, 267] width 9 height 10
